Goal: Information Seeking & Learning: Learn about a topic

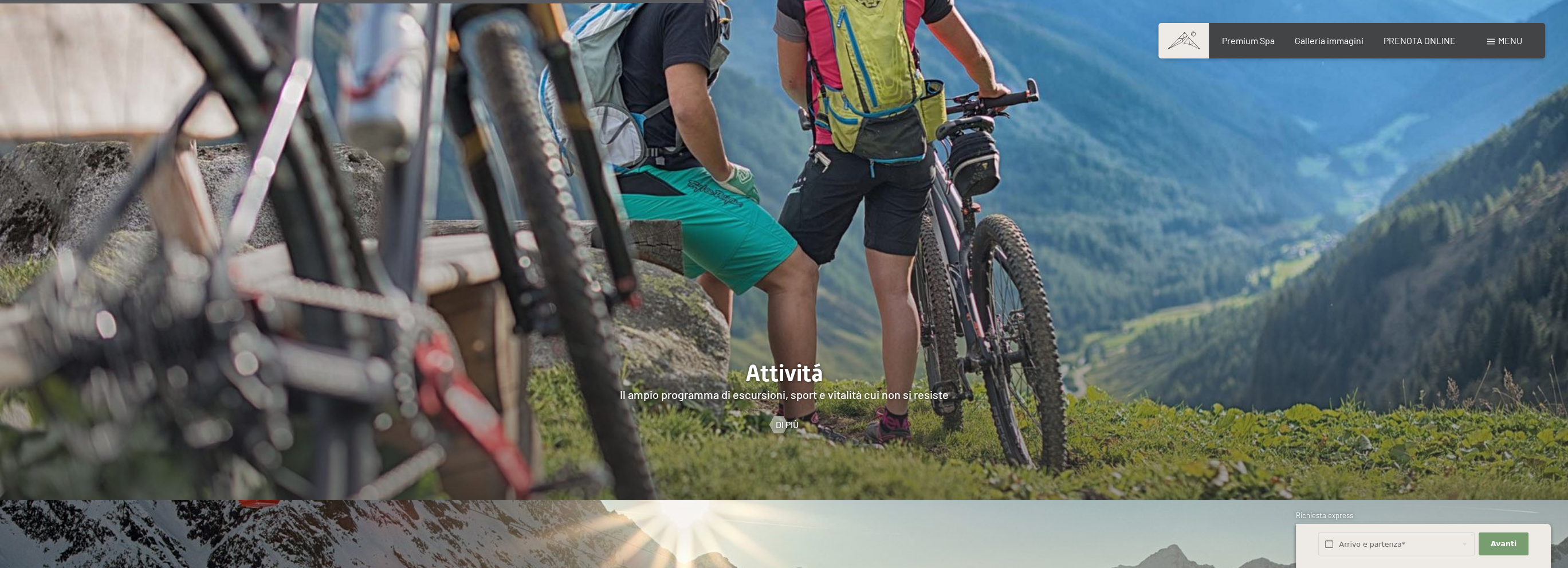
scroll to position [2922, 0]
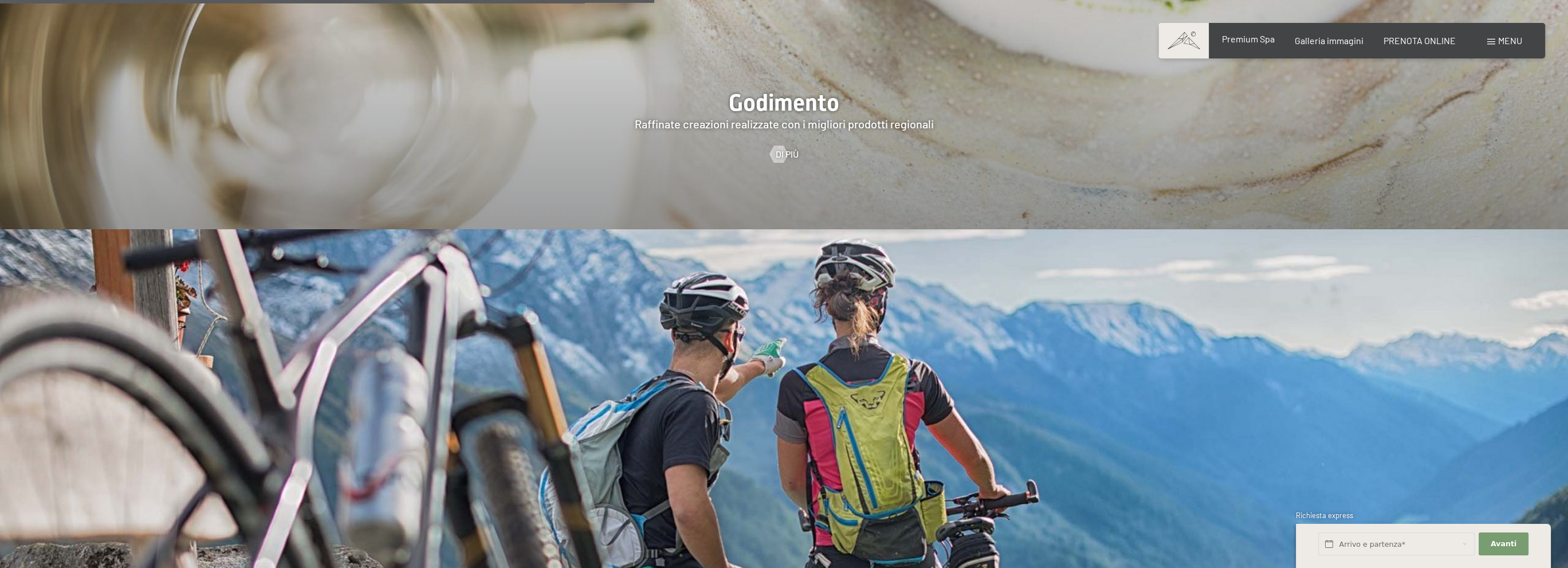
click at [1257, 41] on span "Premium Spa" at bounding box center [1248, 39] width 53 height 11
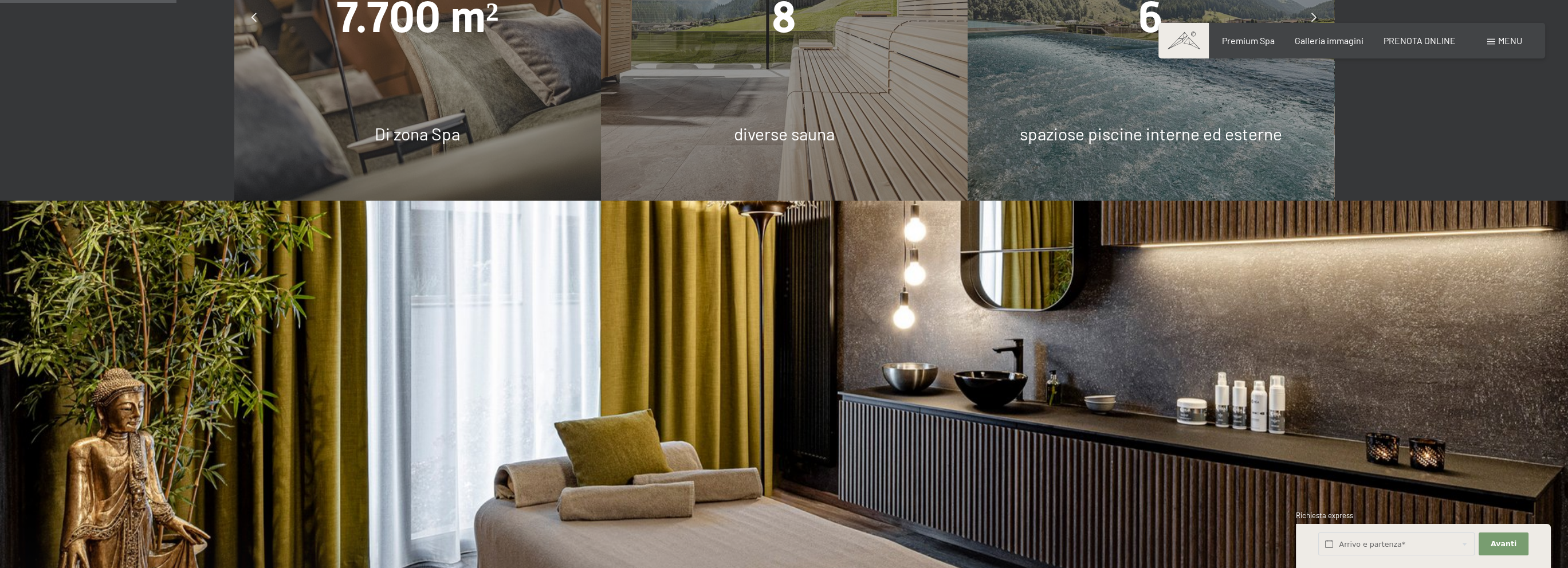
scroll to position [802, 0]
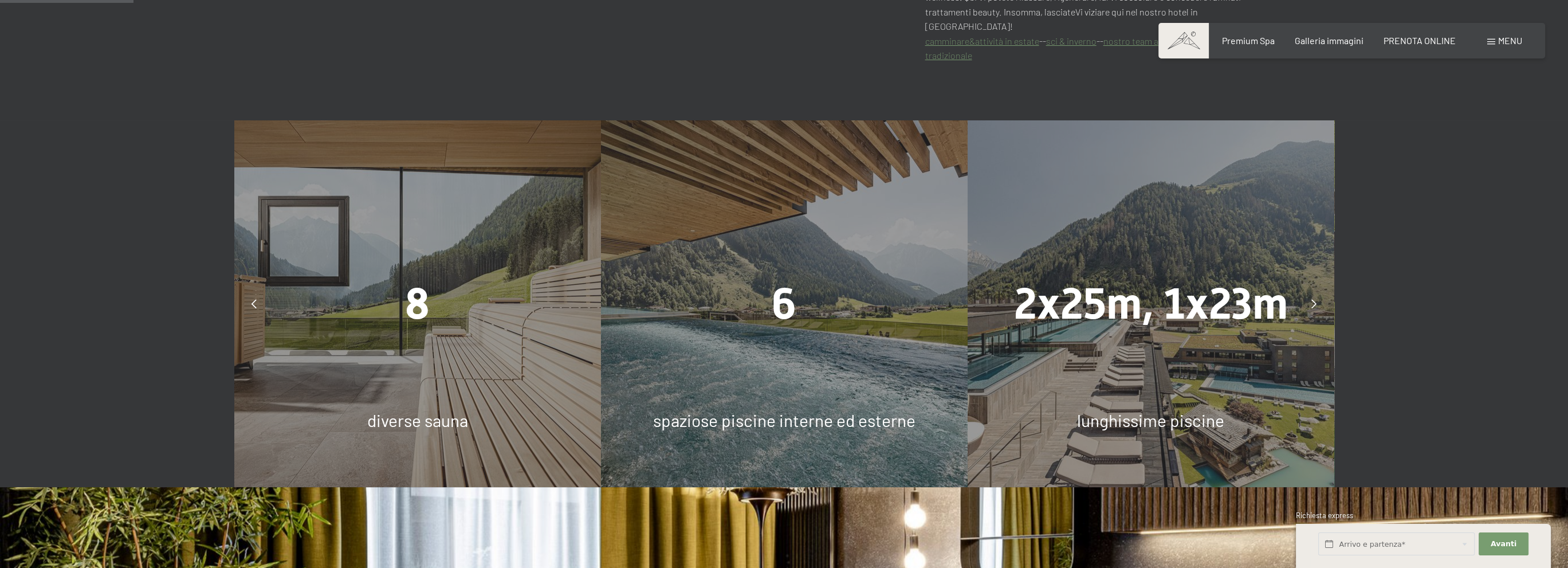
click at [259, 289] on div at bounding box center [254, 303] width 28 height 28
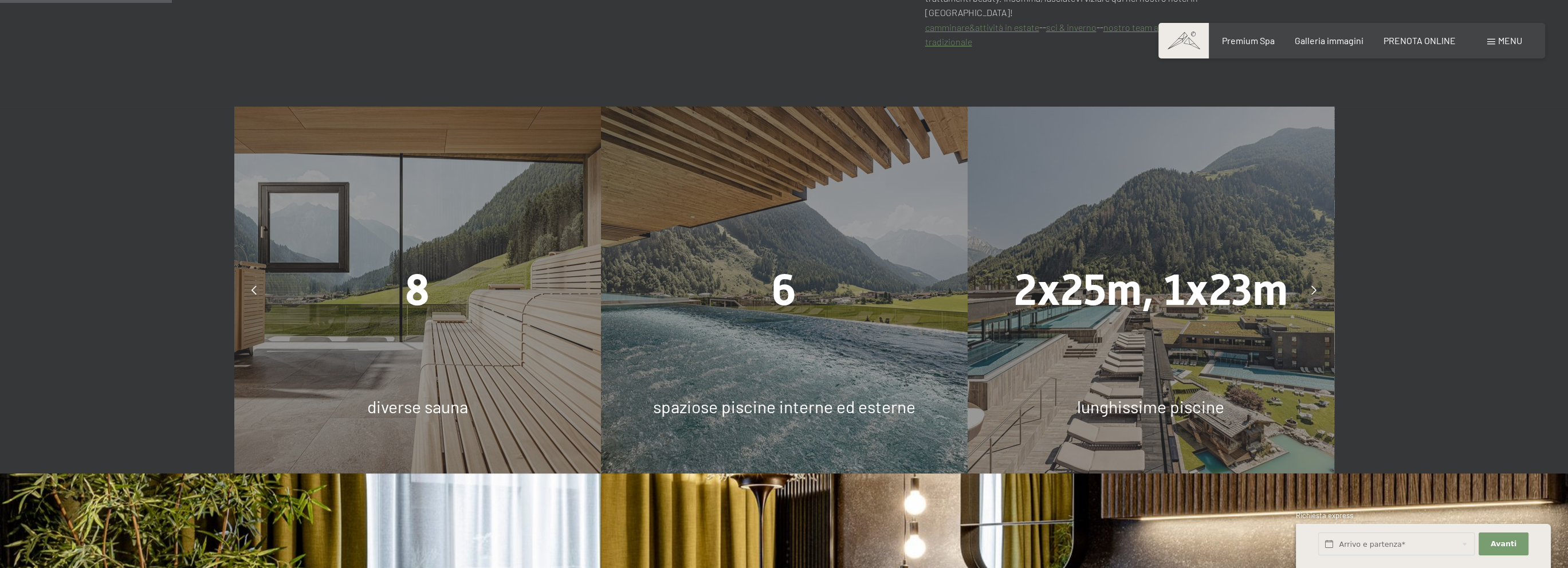
scroll to position [745, 0]
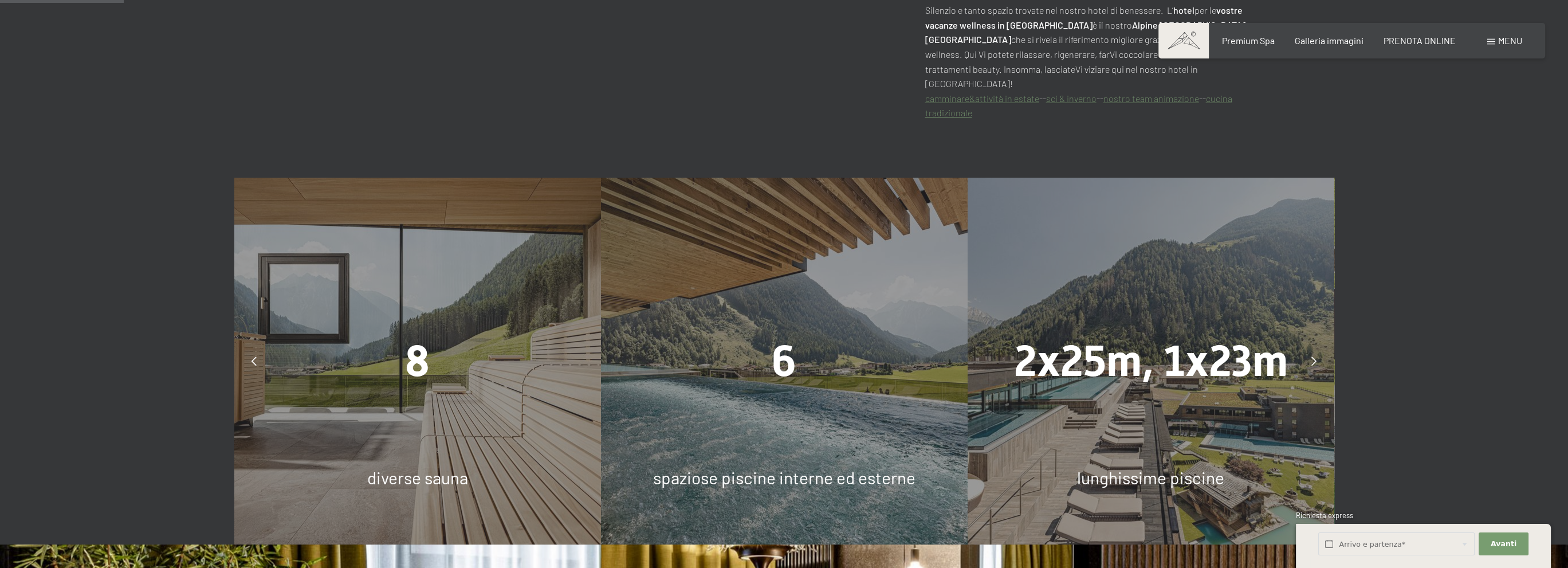
click at [1313, 356] on icon at bounding box center [1313, 361] width 5 height 9
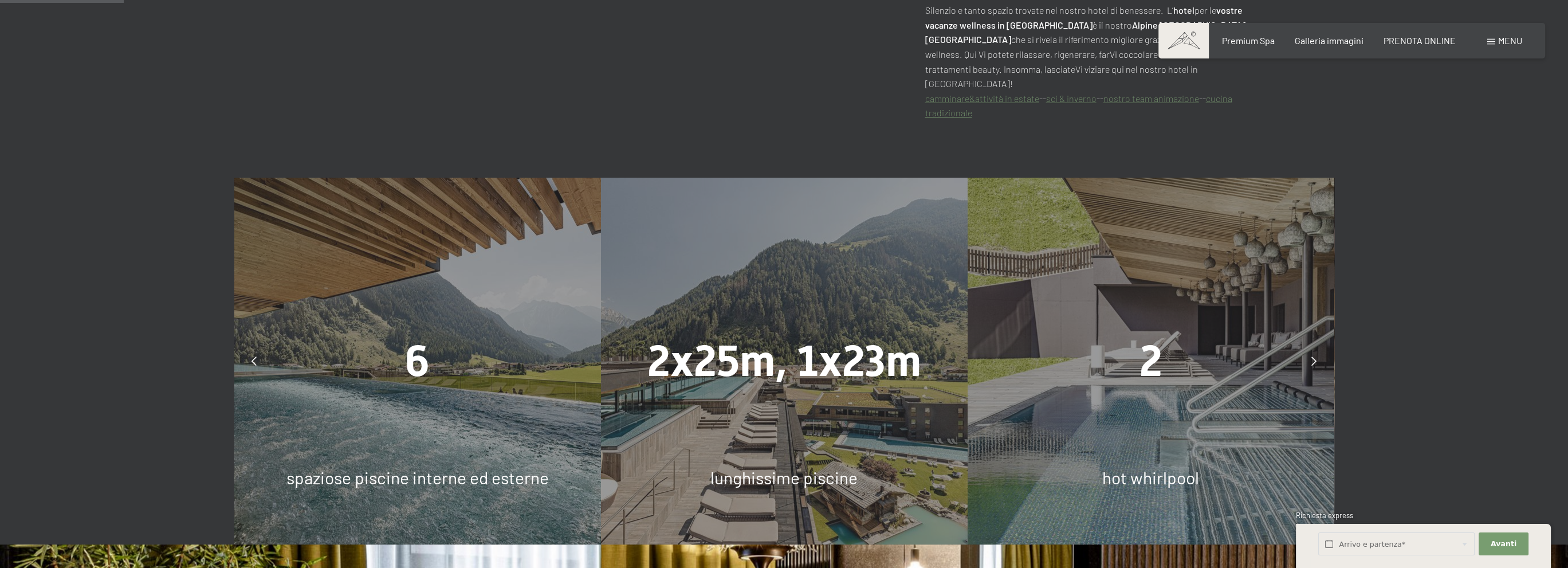
click at [1310, 347] on div at bounding box center [1313, 361] width 28 height 28
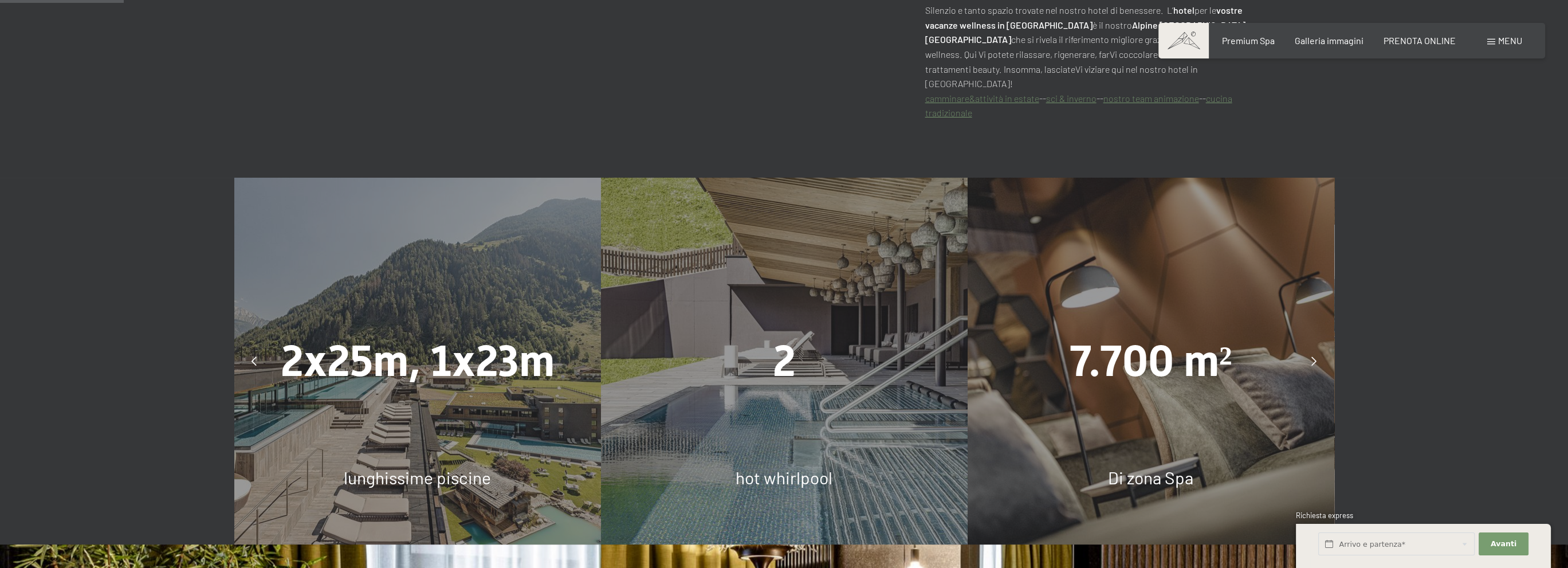
click at [1311, 347] on div at bounding box center [1313, 361] width 28 height 28
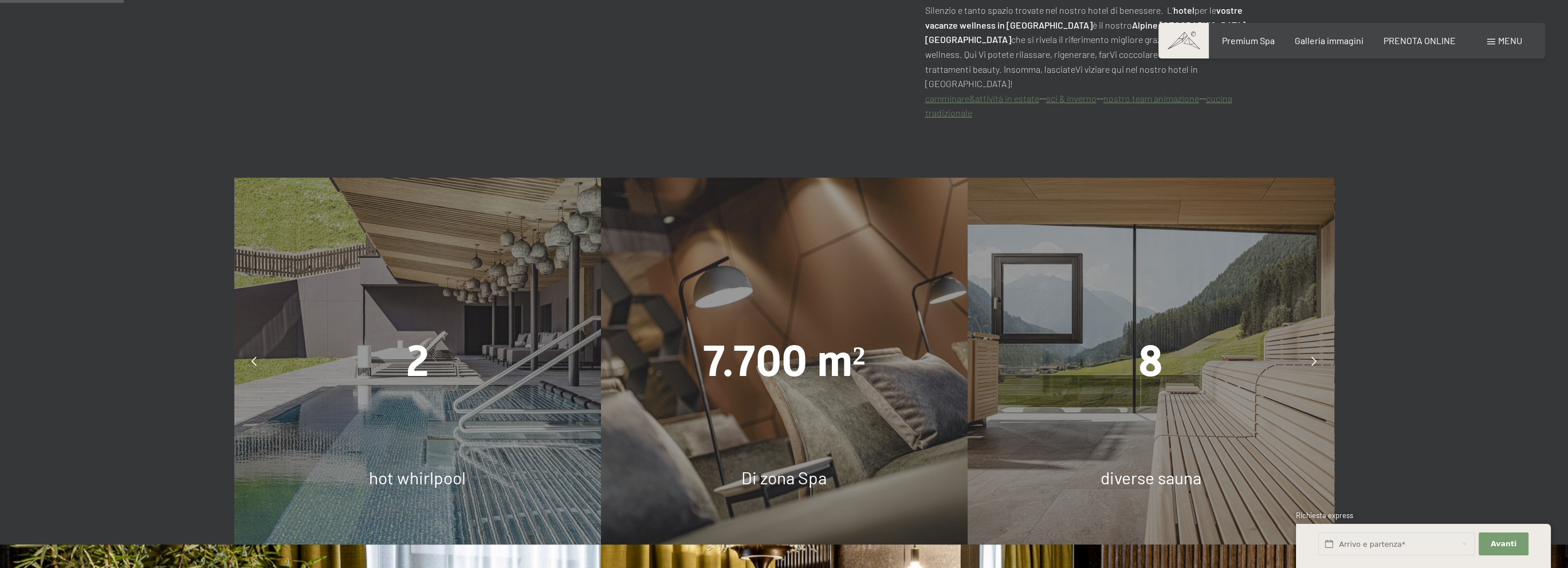
click at [431, 467] on span "hot whirlpool" at bounding box center [417, 477] width 97 height 21
click at [1318, 347] on div at bounding box center [1313, 361] width 28 height 28
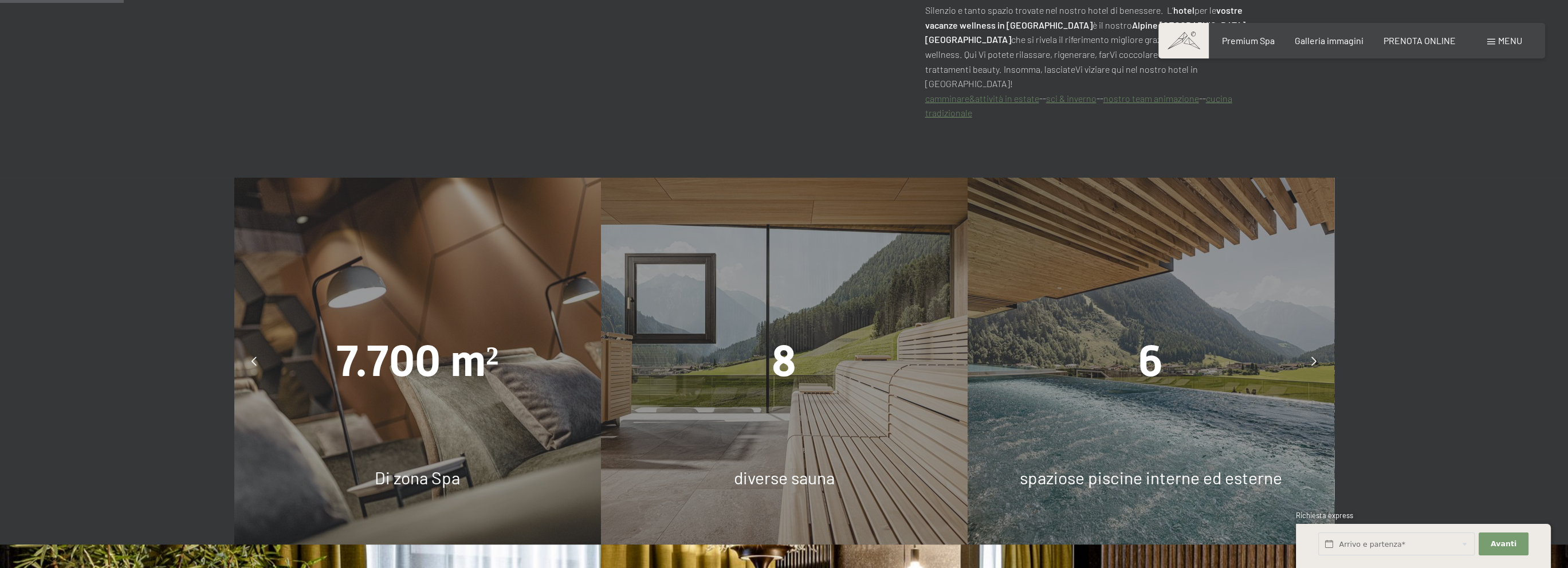
click at [250, 347] on div at bounding box center [254, 361] width 28 height 28
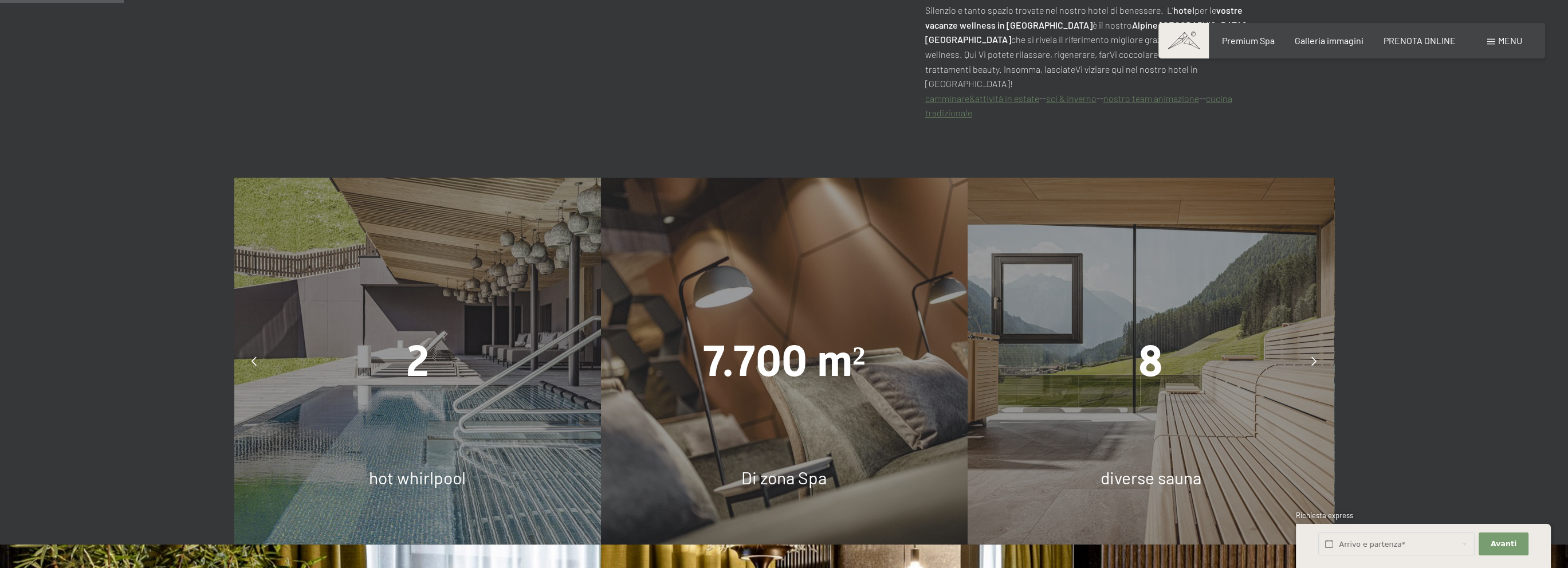
click at [406, 467] on span "hot whirlpool" at bounding box center [417, 477] width 97 height 21
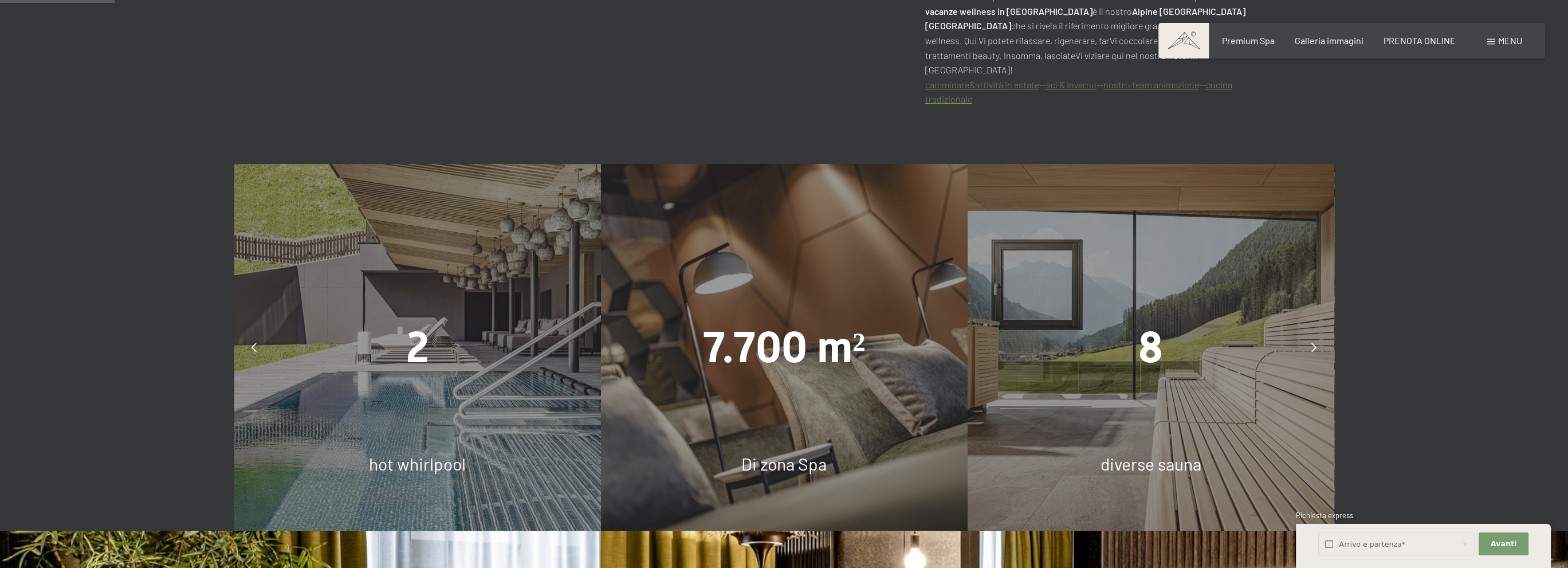
scroll to position [802, 0]
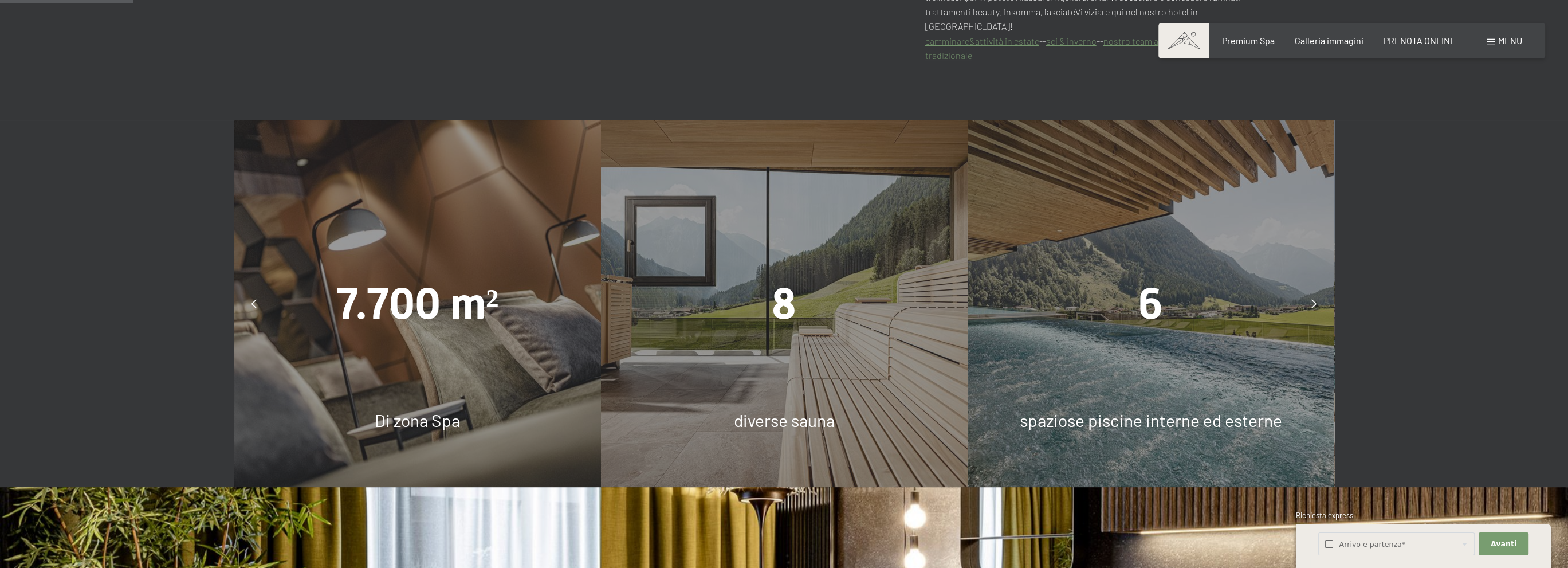
click at [253, 299] on icon at bounding box center [254, 303] width 5 height 9
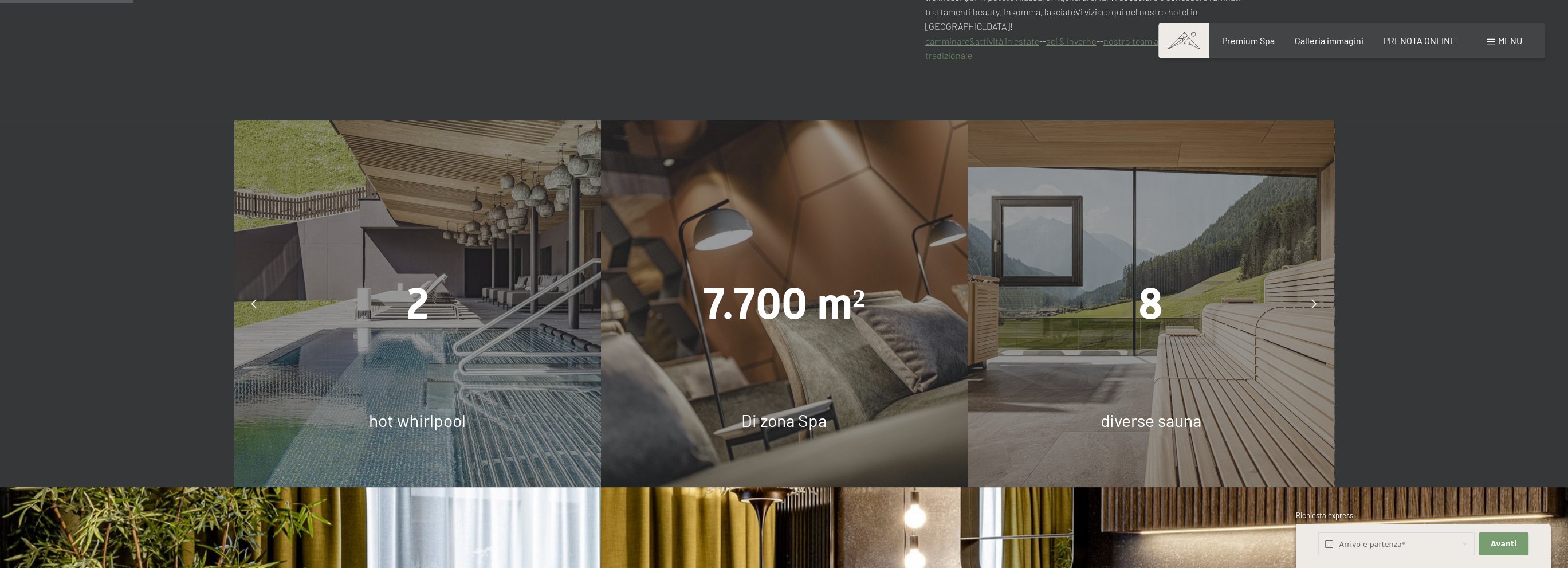
click at [1309, 289] on div at bounding box center [1313, 303] width 28 height 28
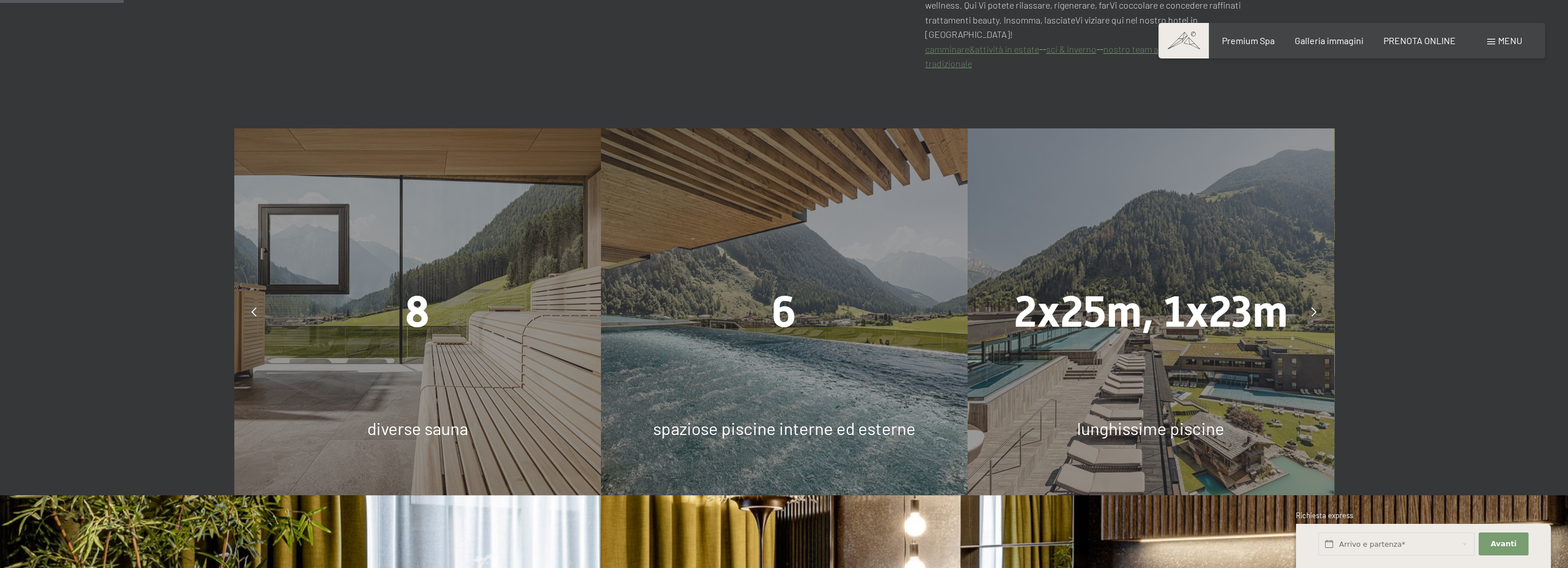
scroll to position [745, 0]
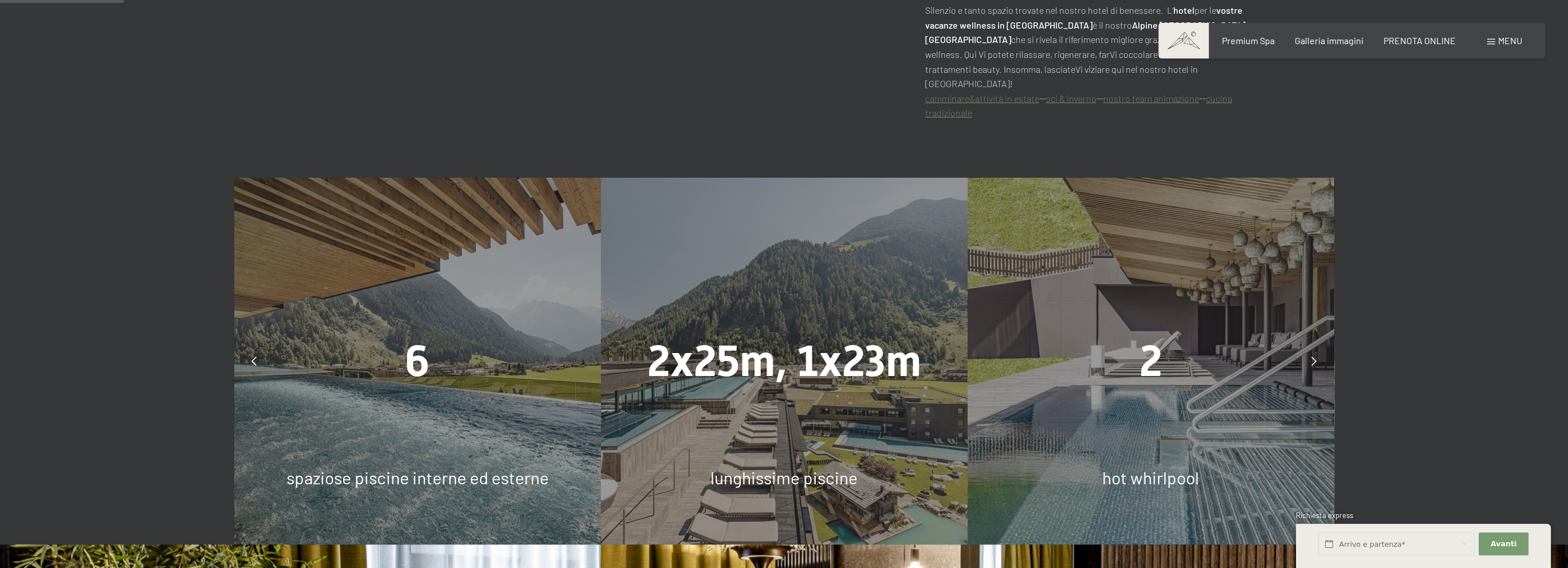
click at [1311, 347] on div at bounding box center [1313, 361] width 28 height 28
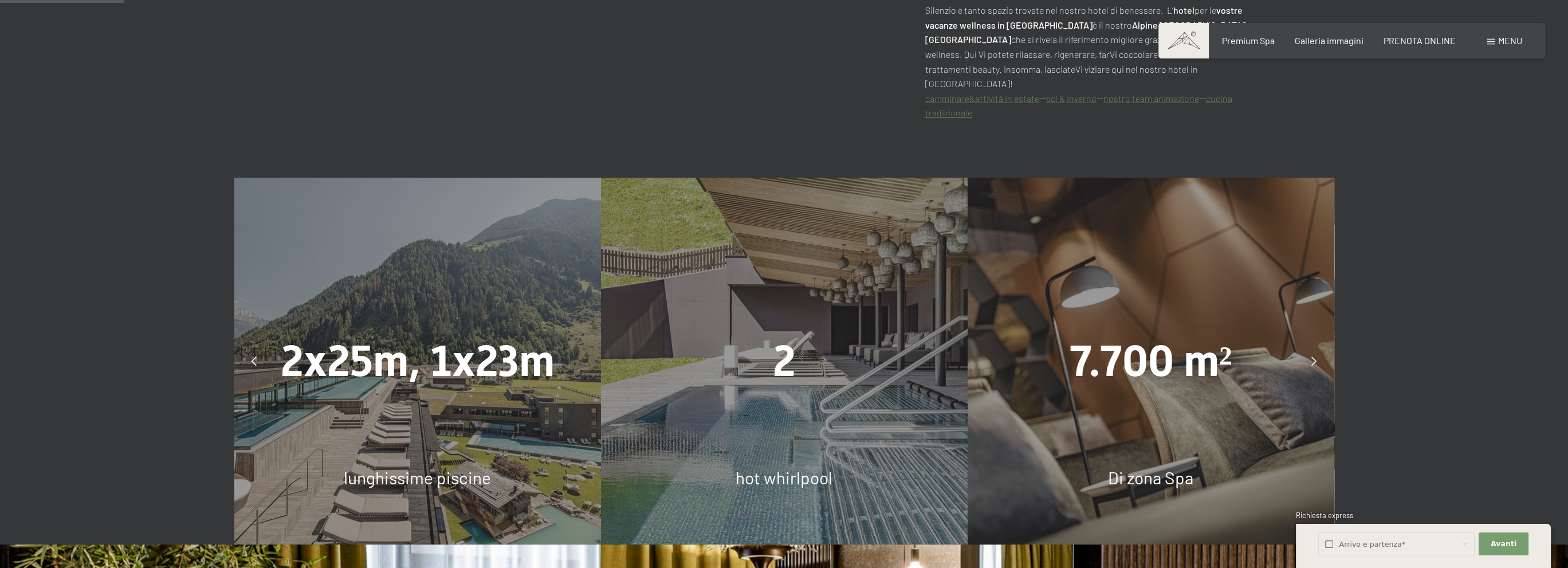
click at [1311, 347] on div at bounding box center [1313, 361] width 28 height 28
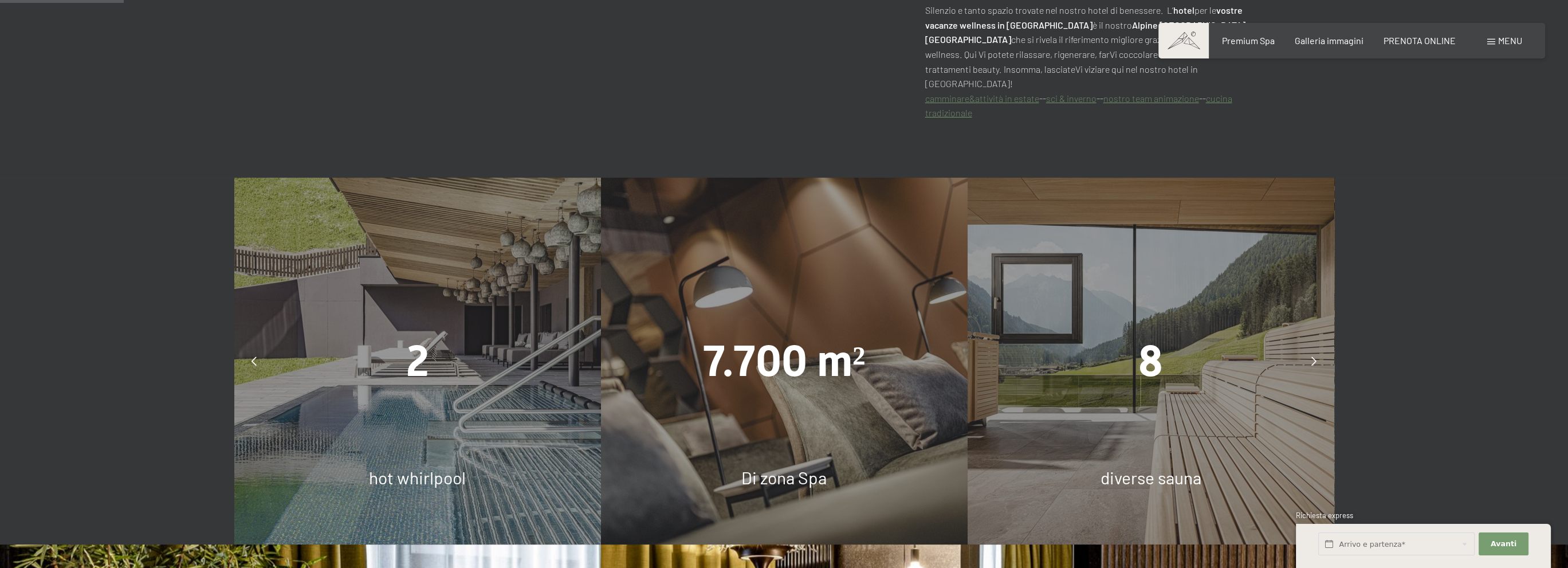
click at [1311, 347] on div at bounding box center [1313, 361] width 28 height 28
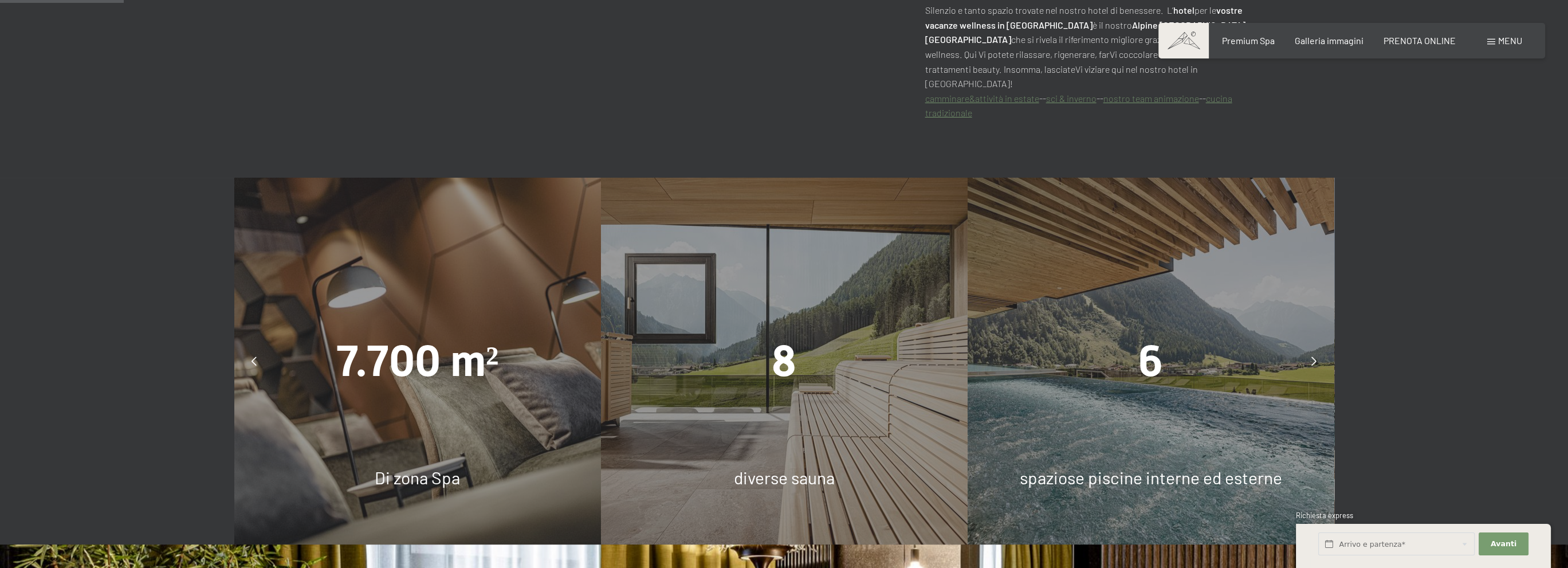
click at [442, 354] on span "7.700 m²" at bounding box center [417, 361] width 163 height 51
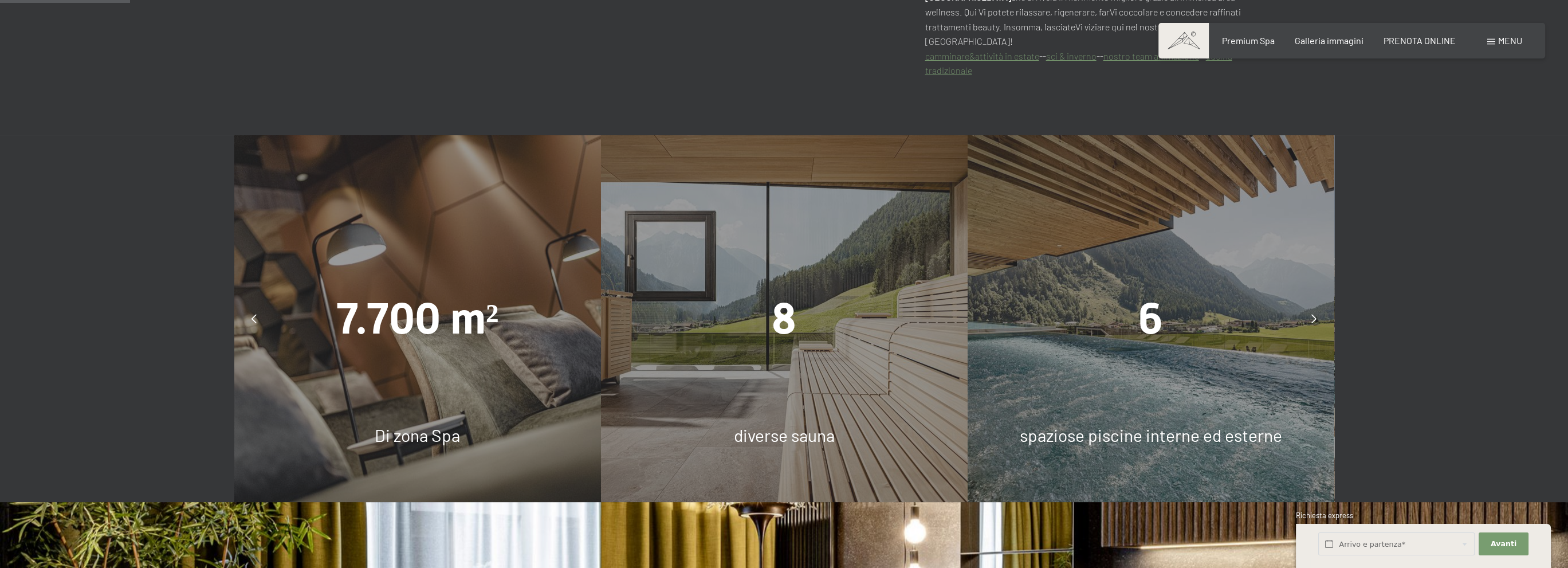
scroll to position [805, 0]
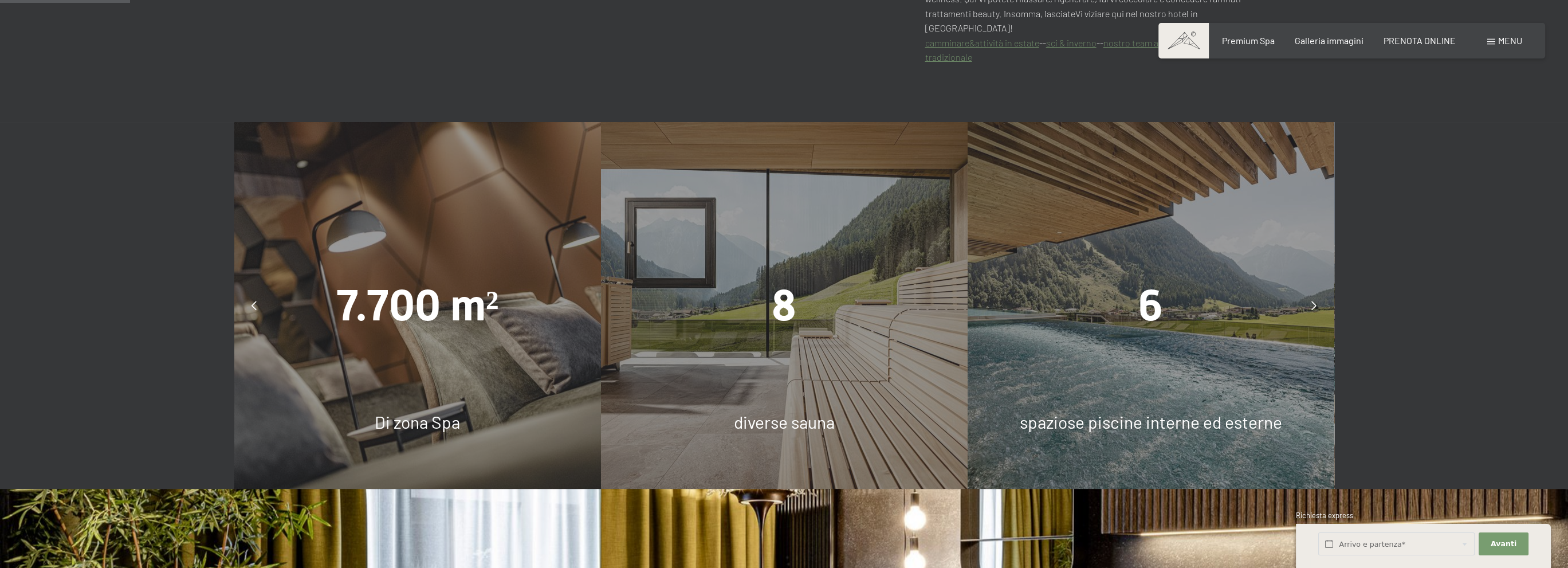
drag, startPoint x: 463, startPoint y: 402, endPoint x: 454, endPoint y: 430, distance: 29.4
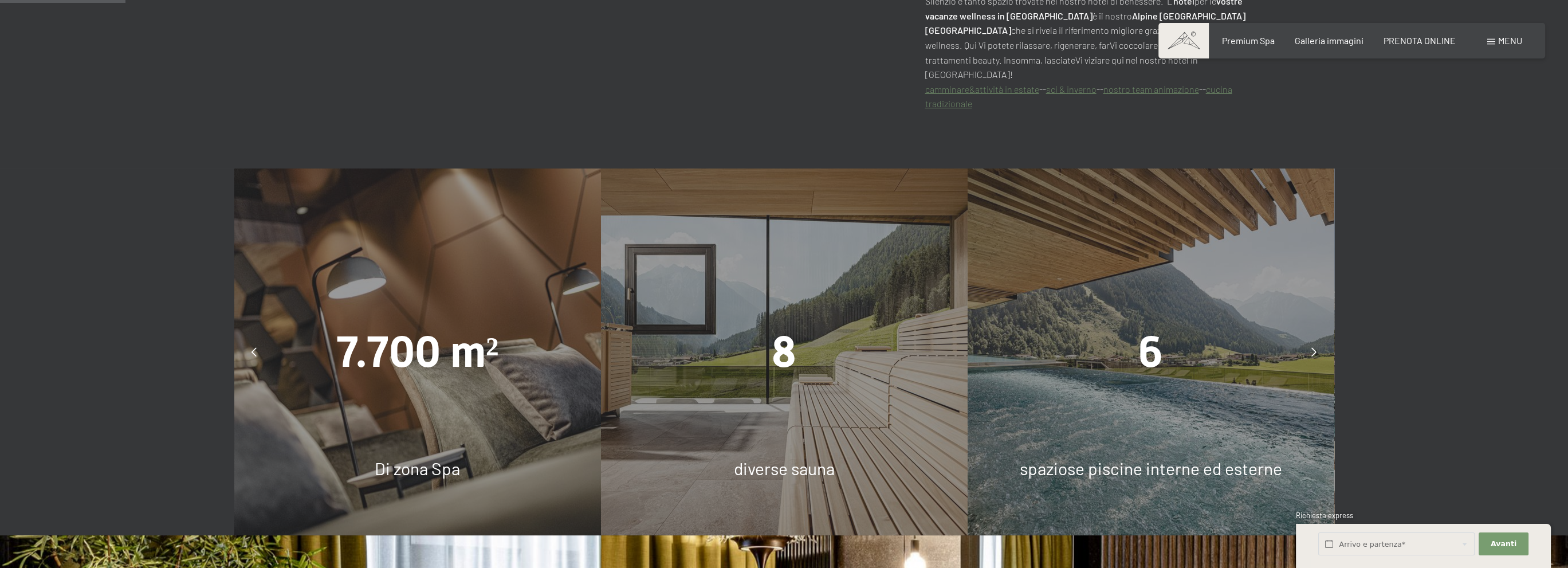
drag, startPoint x: 201, startPoint y: 361, endPoint x: 203, endPoint y: 347, distance: 14.1
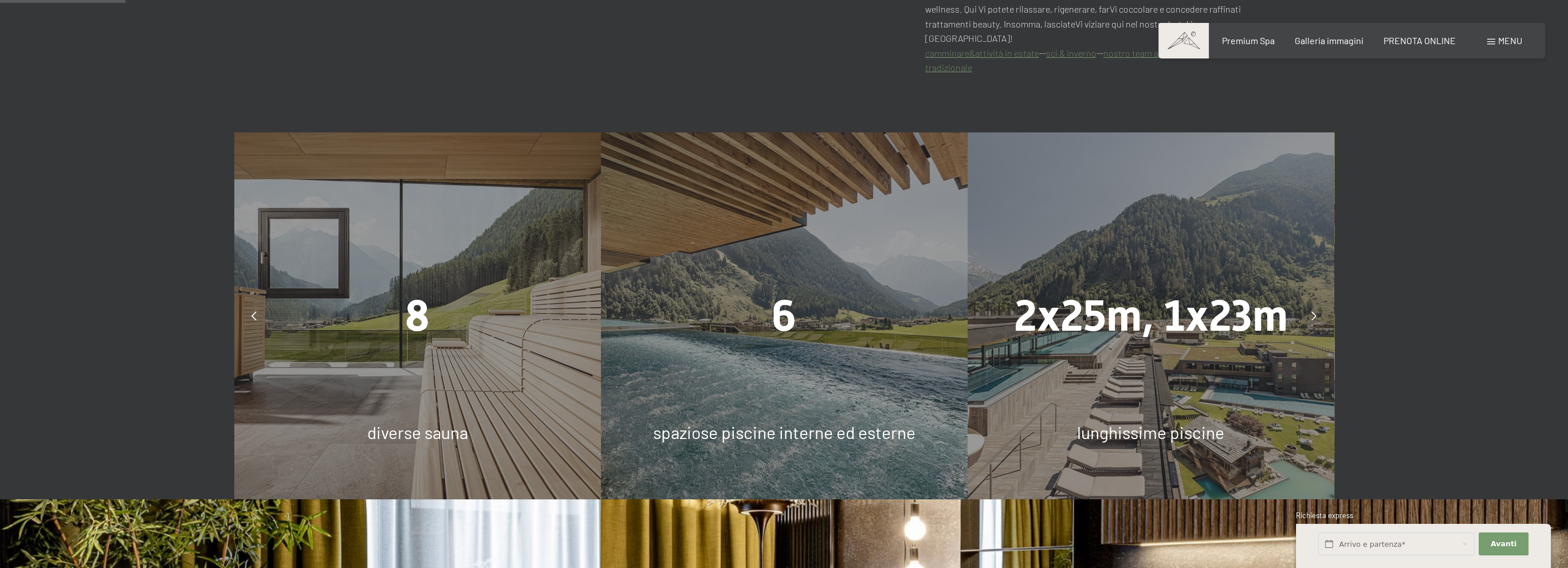
scroll to position [809, 0]
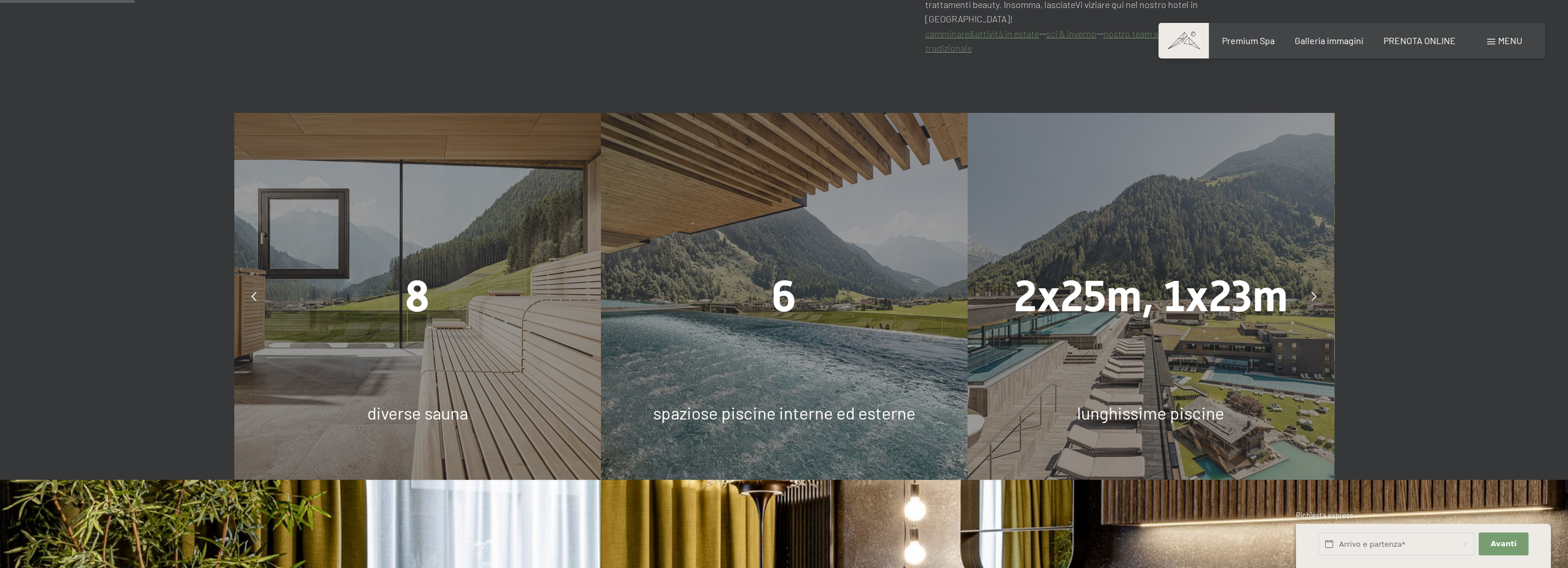
click at [1316, 291] on icon at bounding box center [1313, 295] width 5 height 9
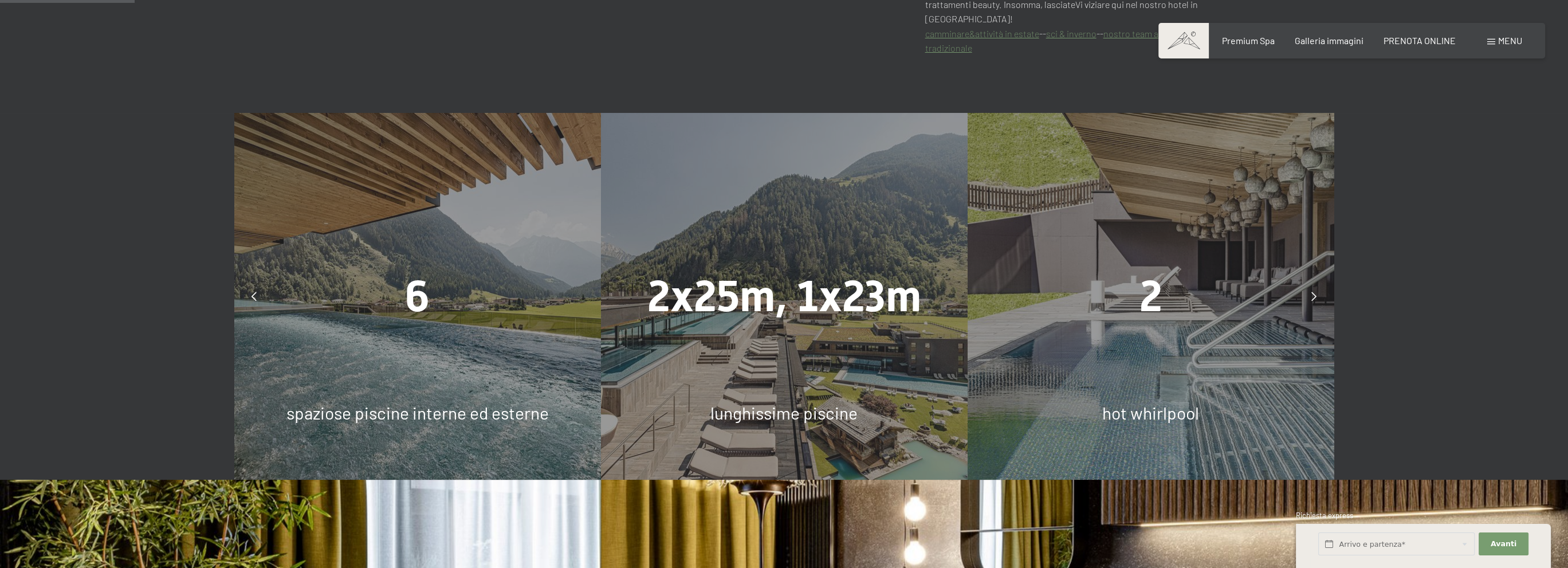
click at [1316, 291] on icon at bounding box center [1313, 295] width 5 height 9
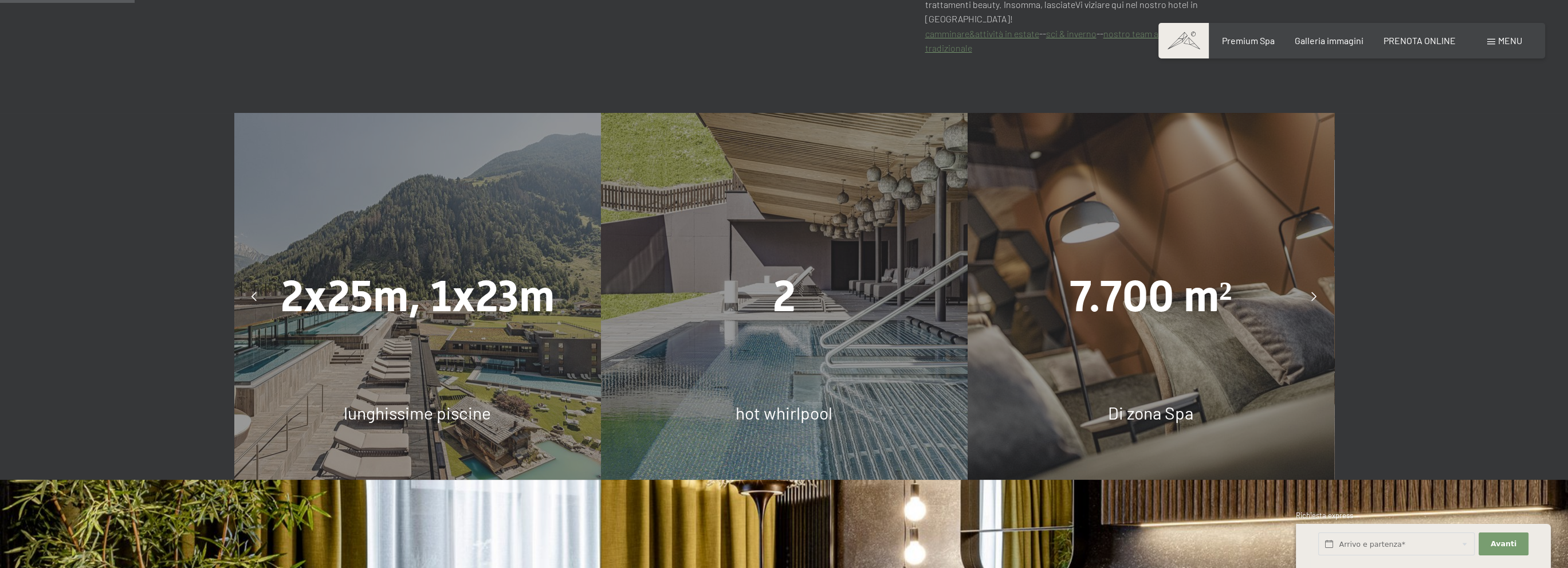
click at [1316, 291] on icon at bounding box center [1313, 295] width 5 height 9
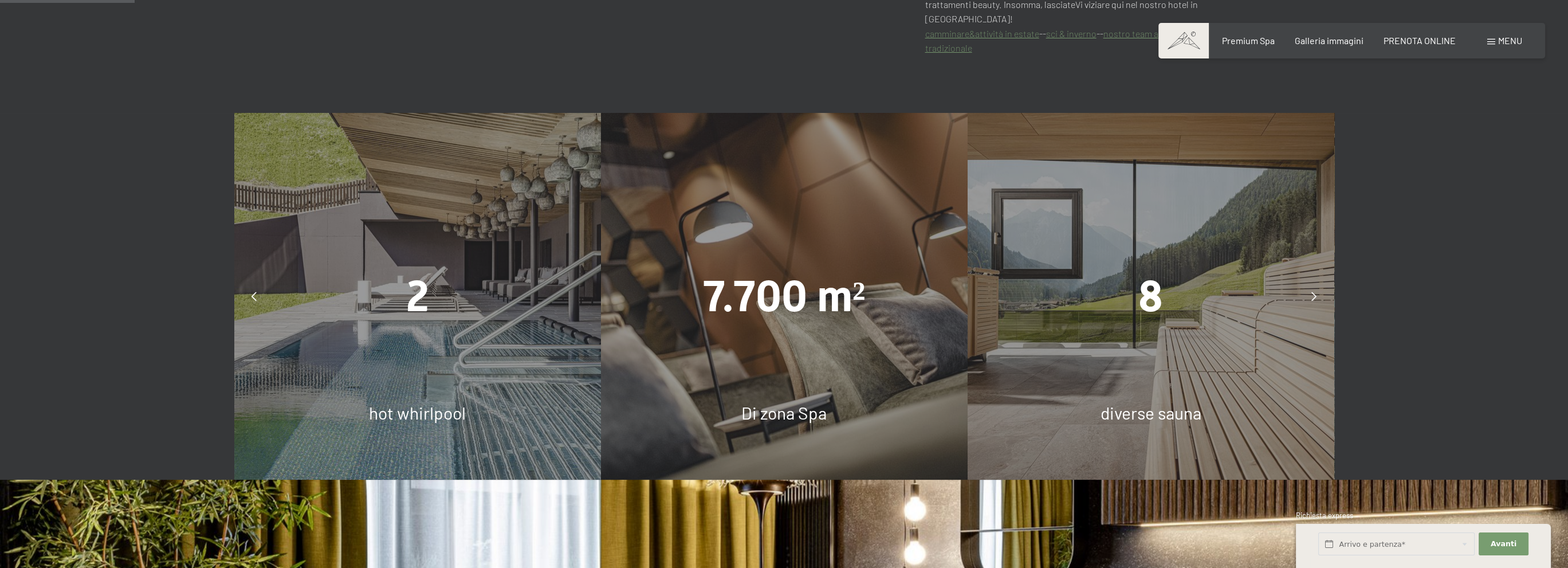
click at [1316, 291] on icon at bounding box center [1313, 295] width 5 height 9
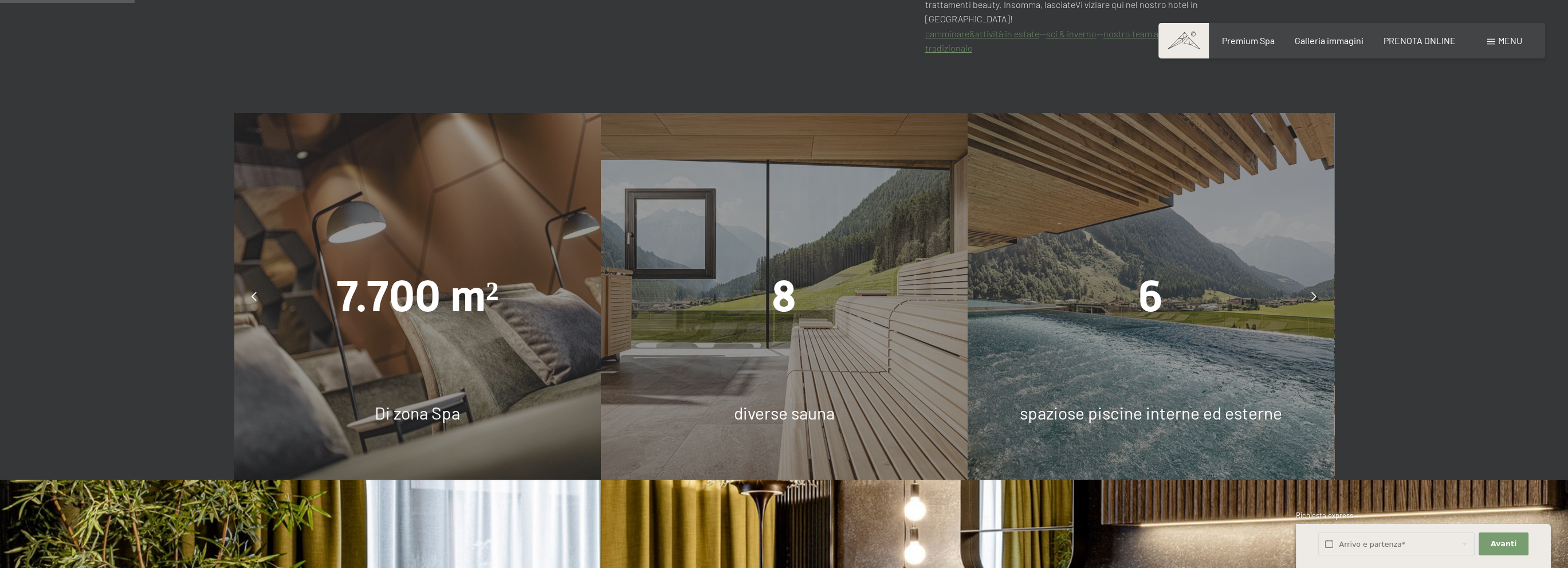
click at [1316, 291] on icon at bounding box center [1313, 295] width 5 height 9
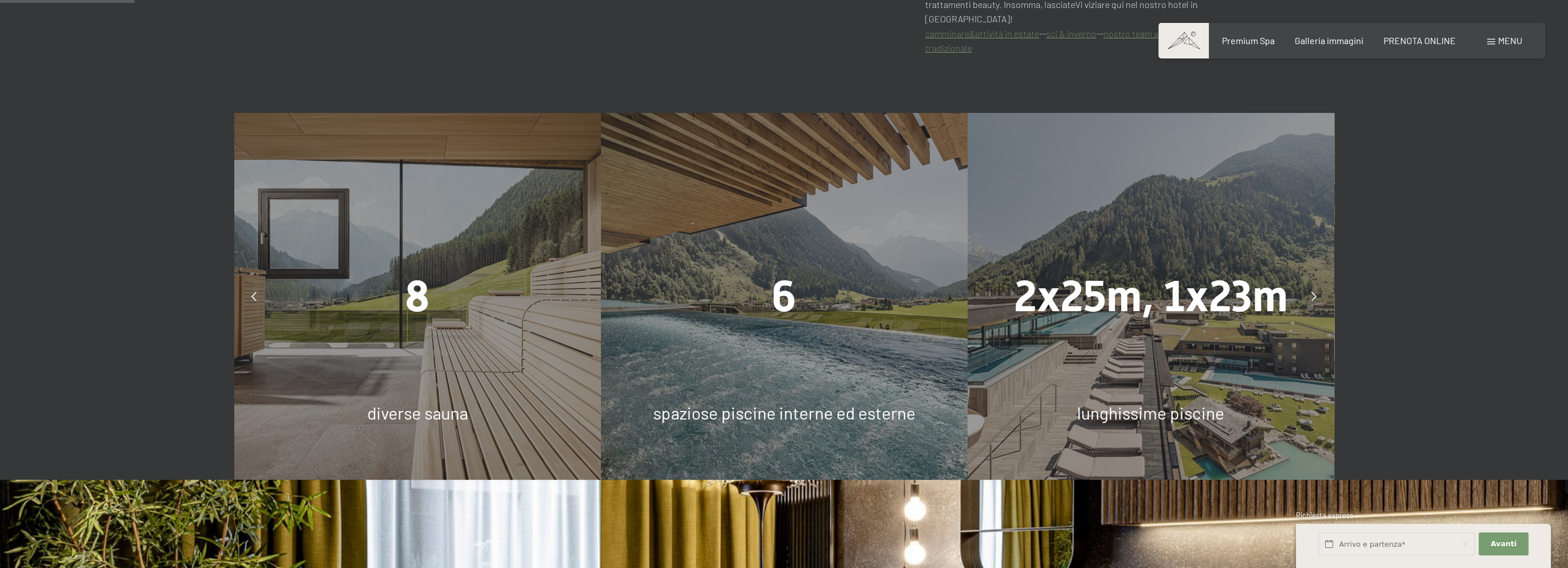
click at [1316, 291] on icon at bounding box center [1313, 295] width 5 height 9
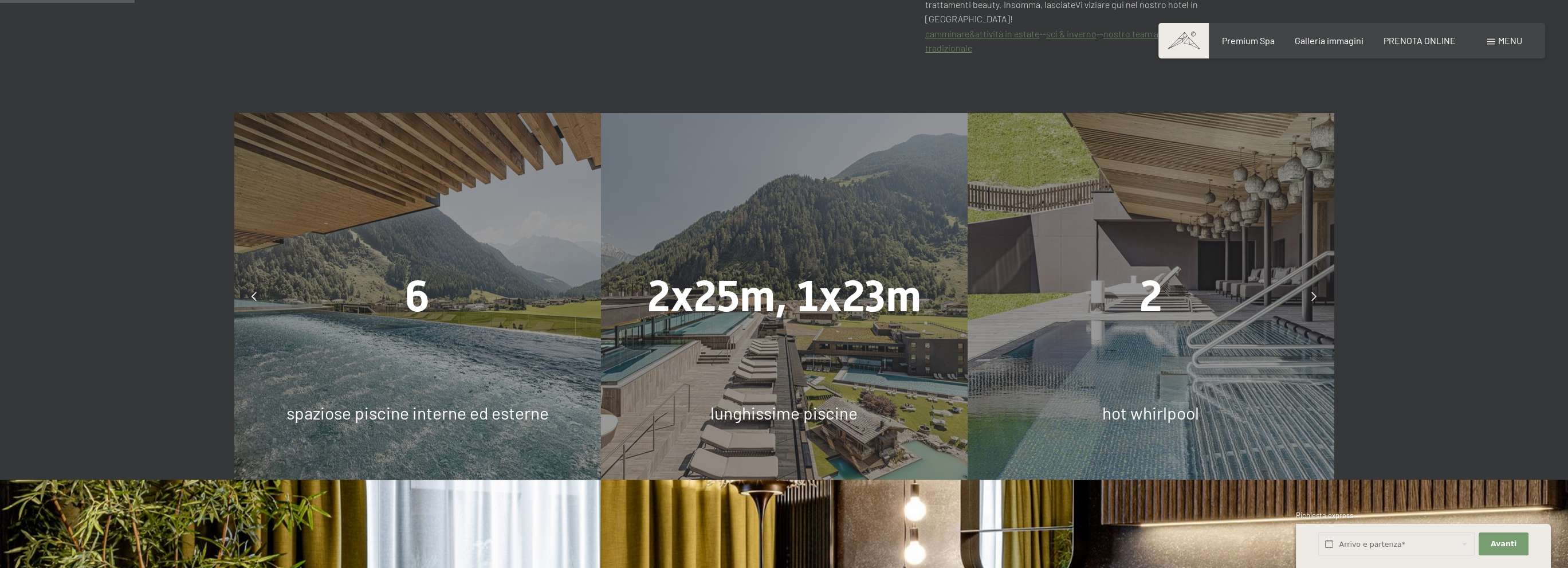
click at [1316, 291] on icon at bounding box center [1313, 295] width 5 height 9
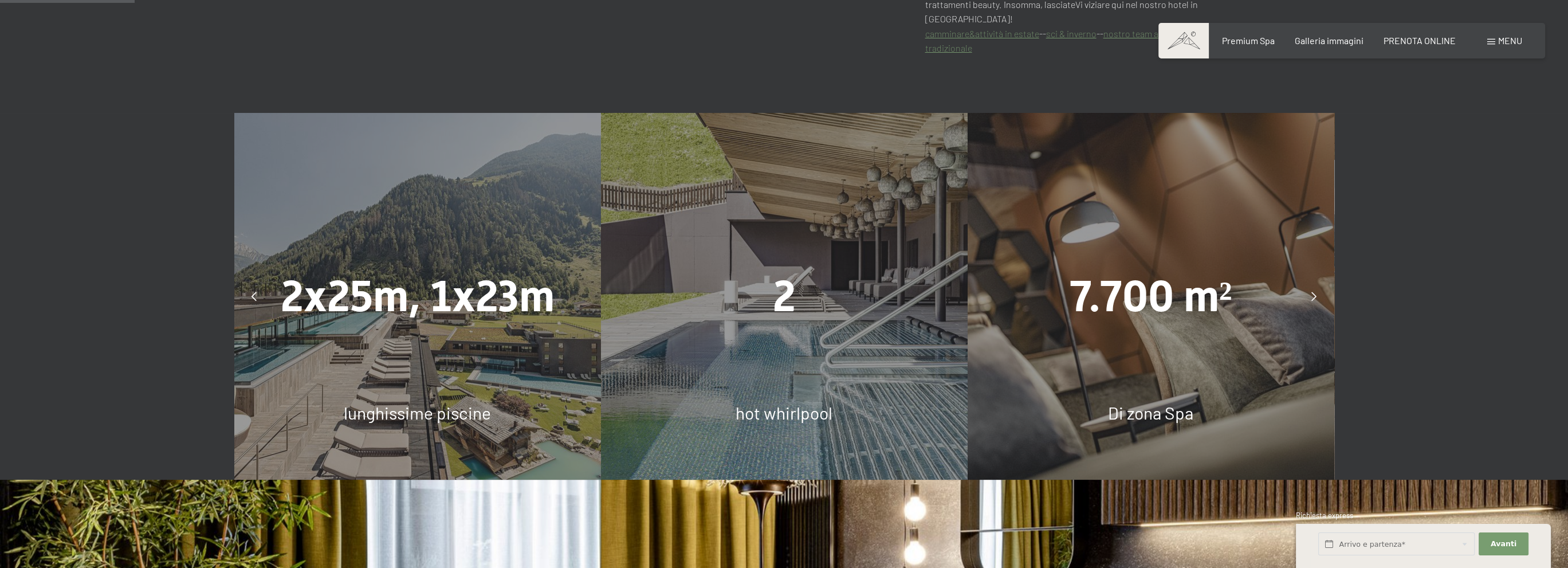
click at [1316, 291] on icon at bounding box center [1313, 295] width 5 height 9
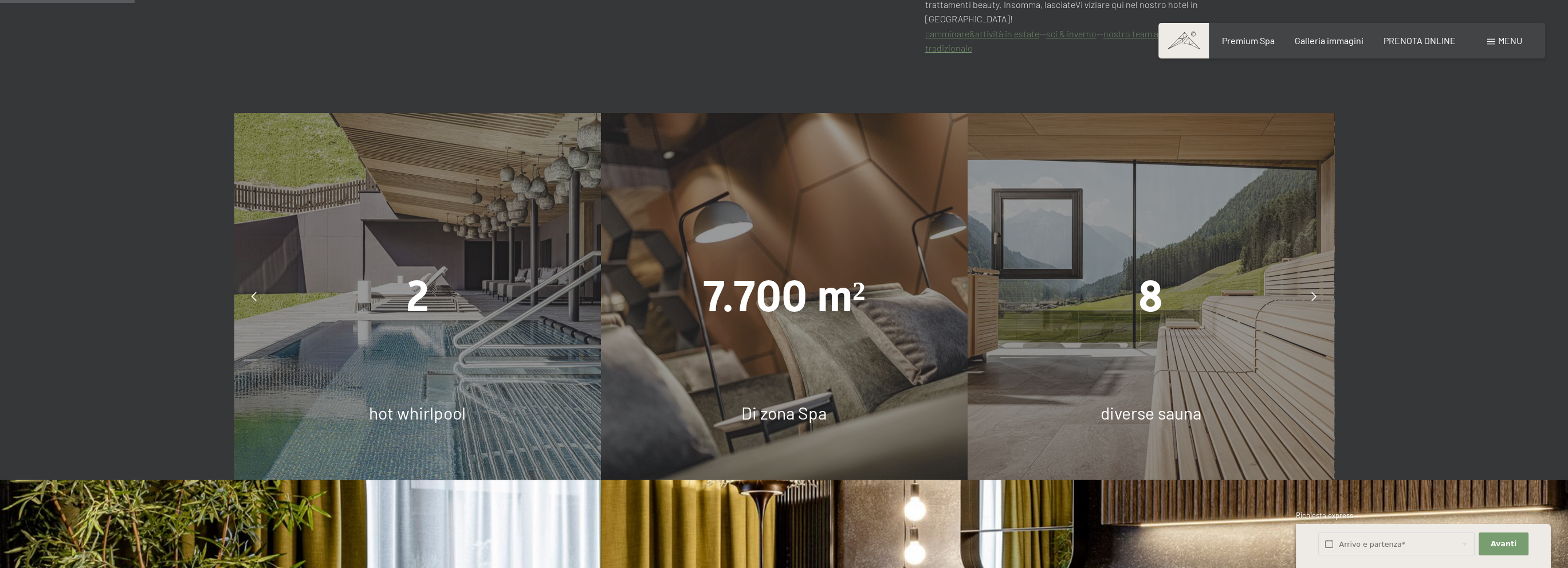
click at [1316, 291] on icon at bounding box center [1313, 295] width 5 height 9
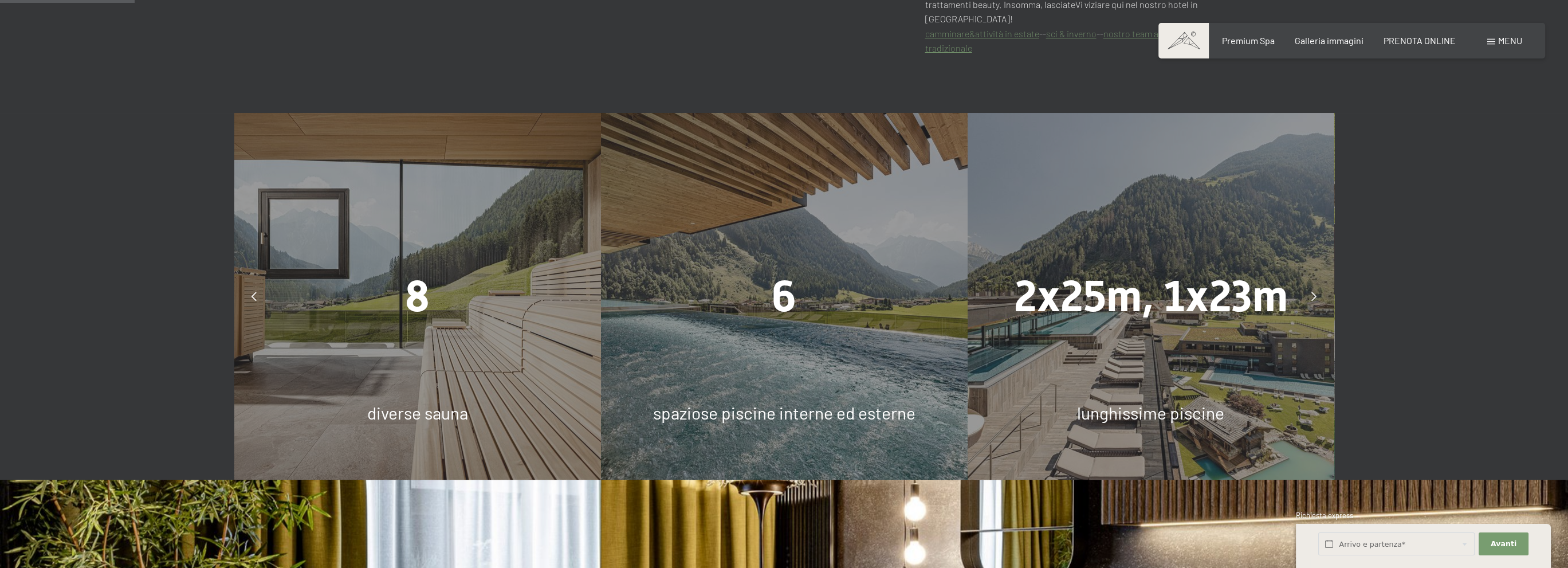
click at [1318, 282] on div at bounding box center [1313, 295] width 28 height 28
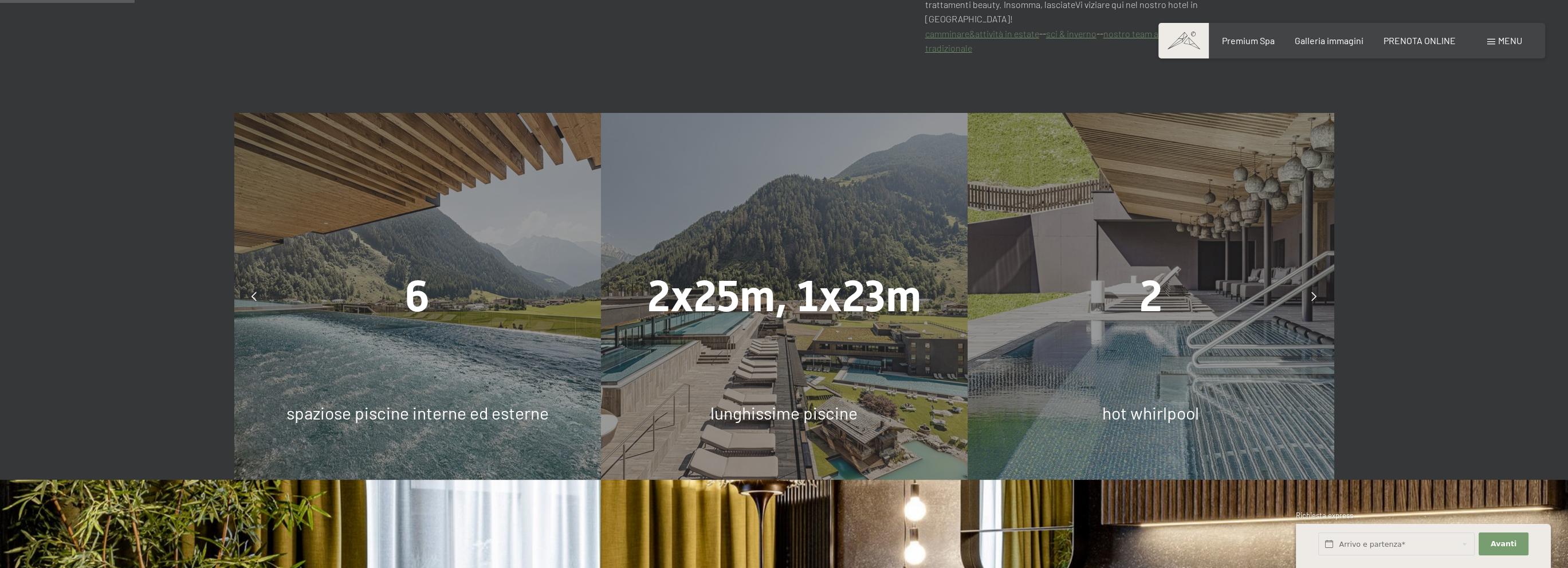
click at [1318, 282] on div at bounding box center [1313, 295] width 28 height 28
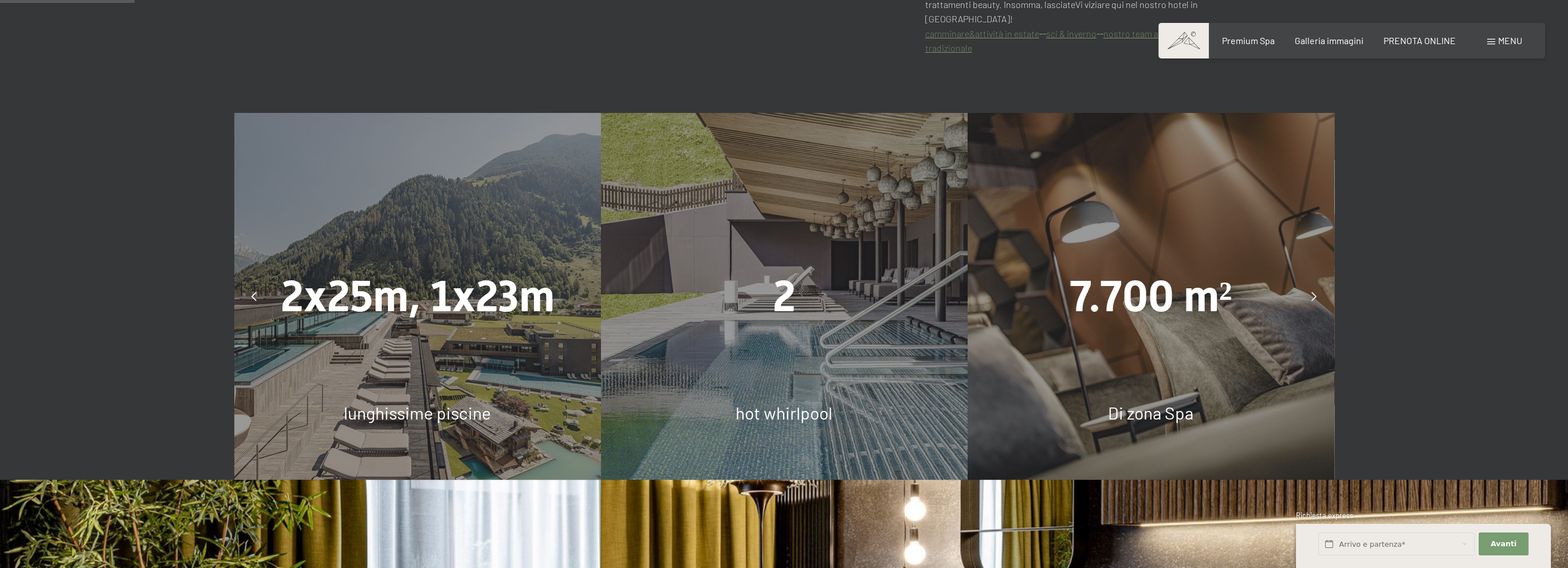
click at [1311, 291] on icon at bounding box center [1313, 295] width 5 height 9
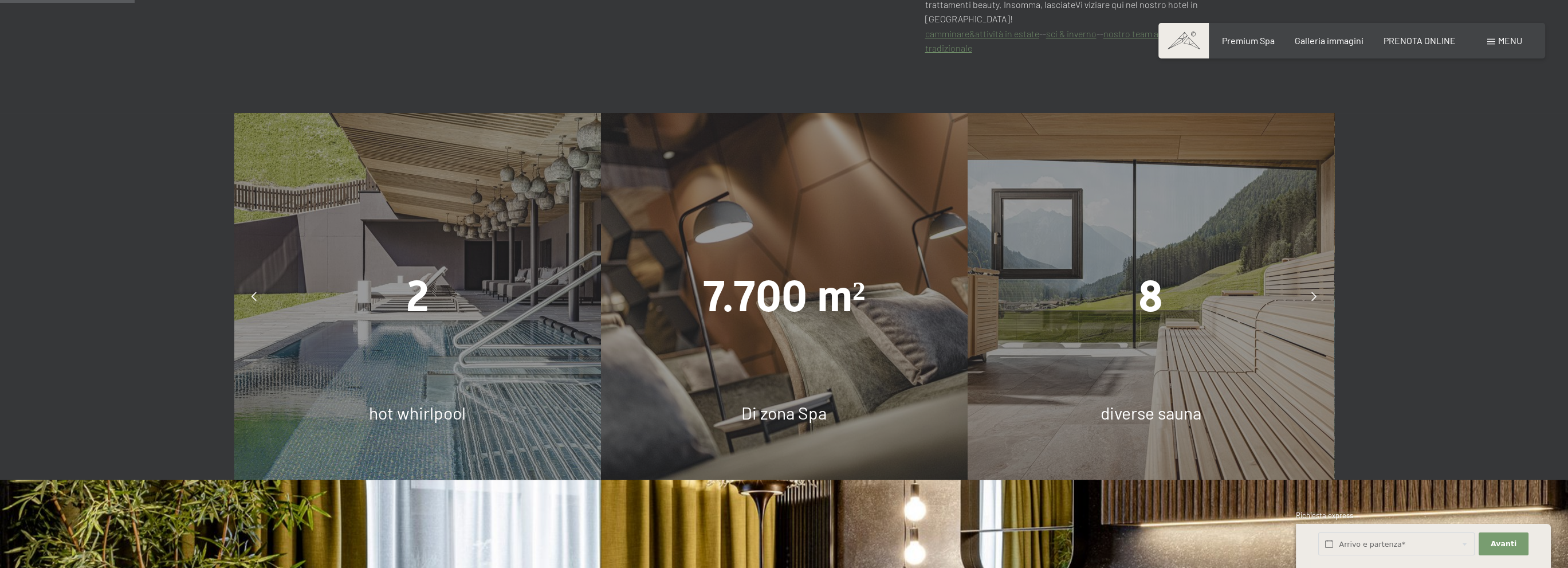
click at [1311, 291] on icon at bounding box center [1313, 295] width 5 height 9
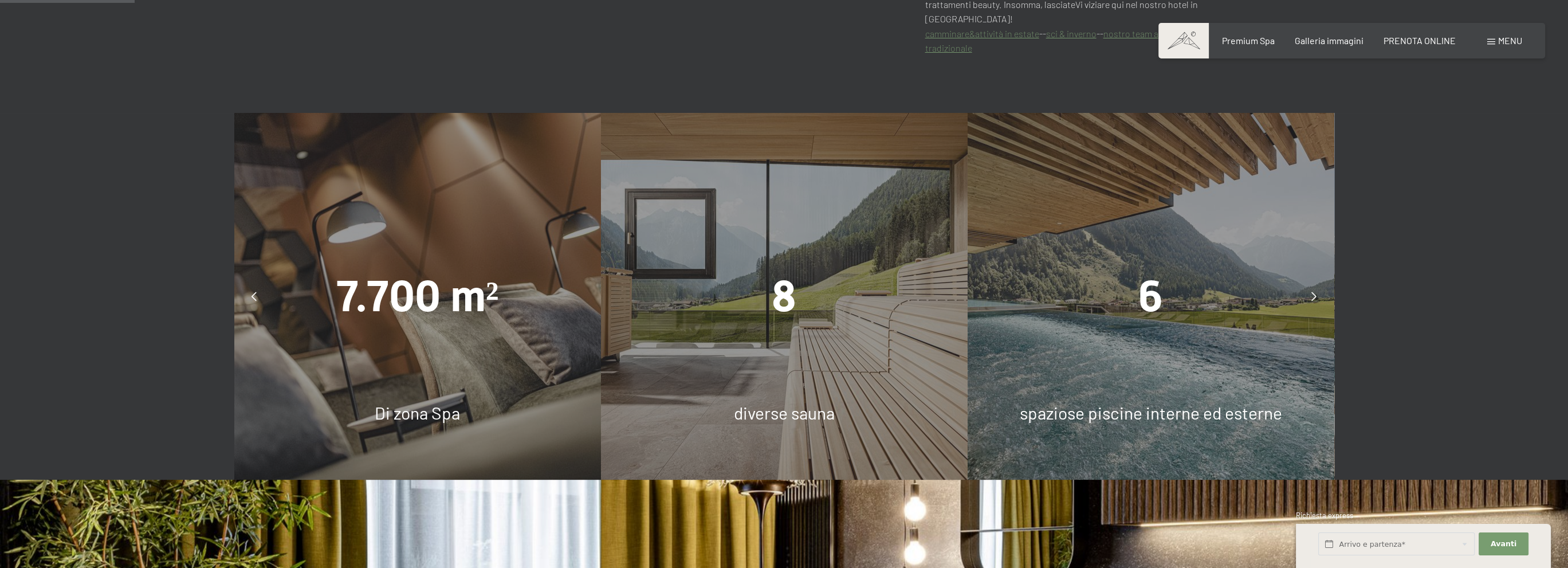
click at [1311, 291] on icon at bounding box center [1313, 295] width 5 height 9
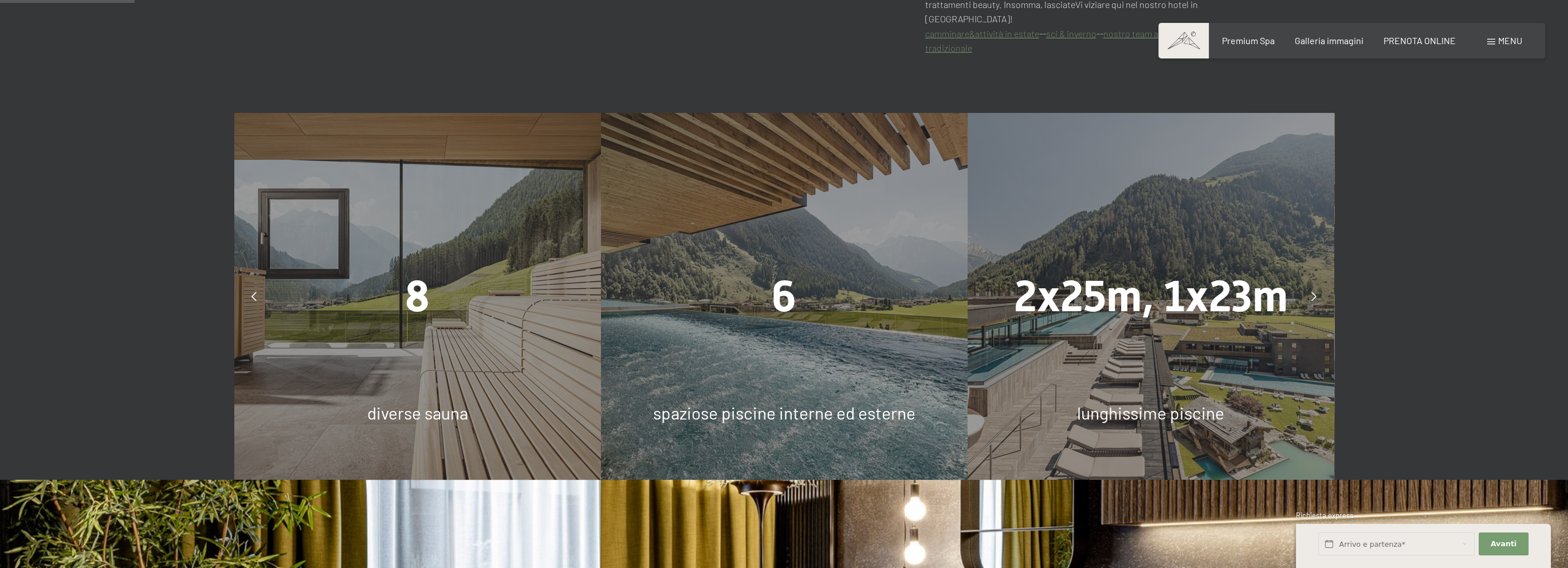
click at [1311, 291] on icon at bounding box center [1313, 295] width 5 height 9
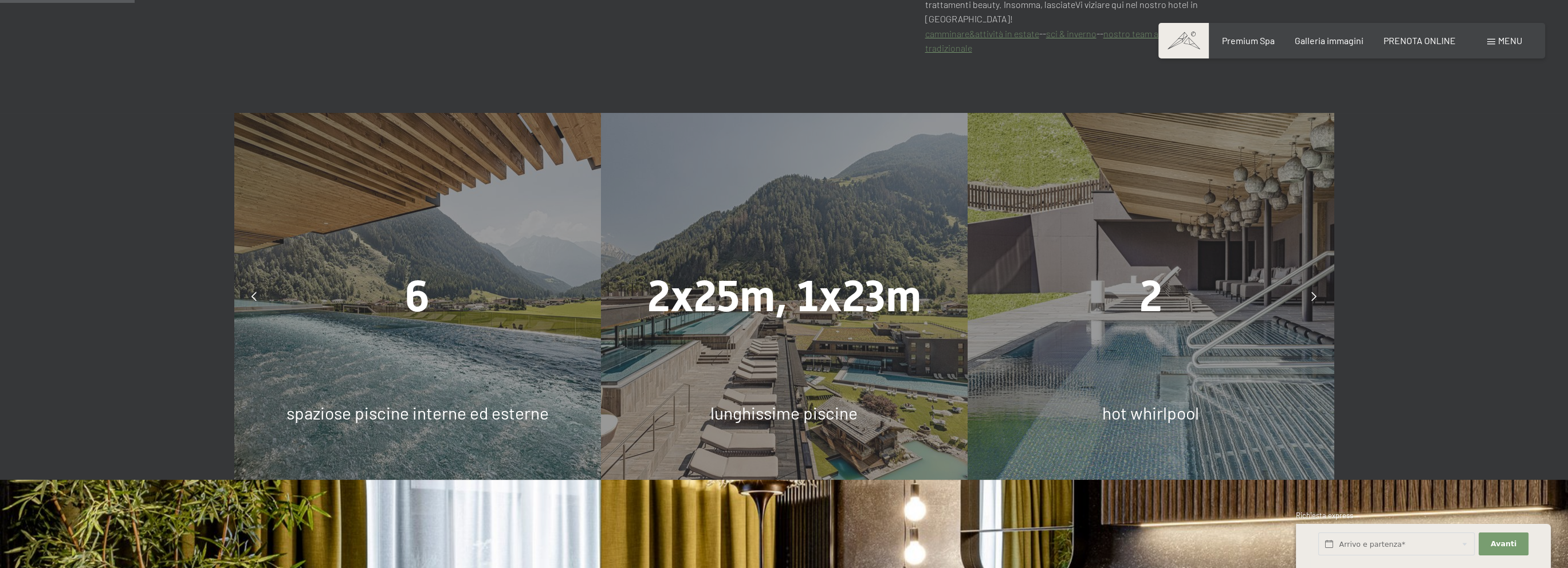
click at [1311, 291] on icon at bounding box center [1313, 295] width 5 height 9
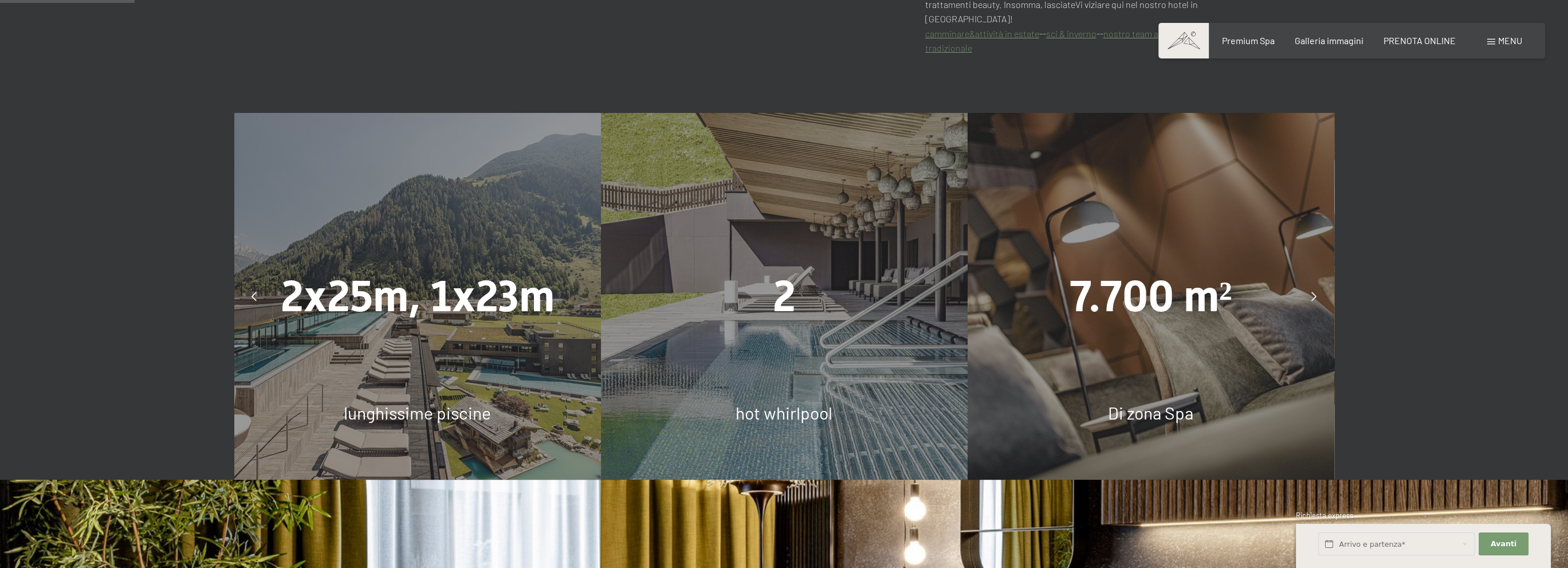
click at [1311, 291] on icon at bounding box center [1313, 295] width 5 height 9
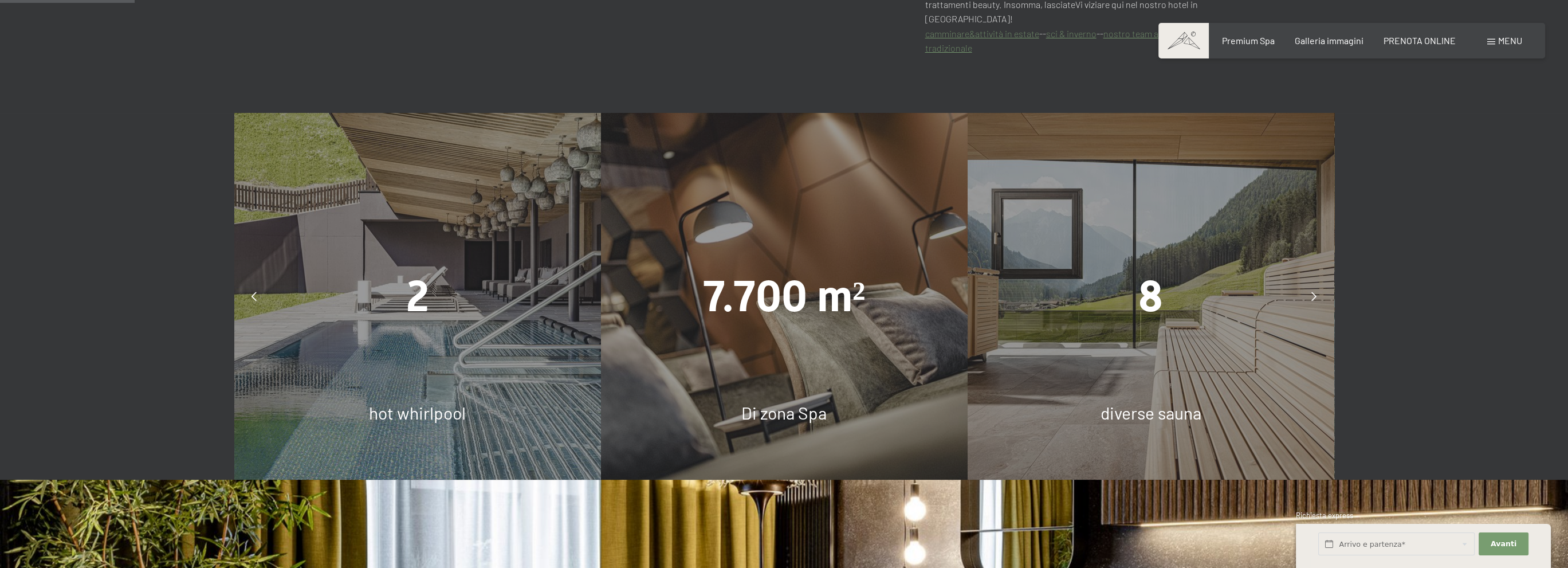
click at [1311, 291] on icon at bounding box center [1313, 295] width 5 height 9
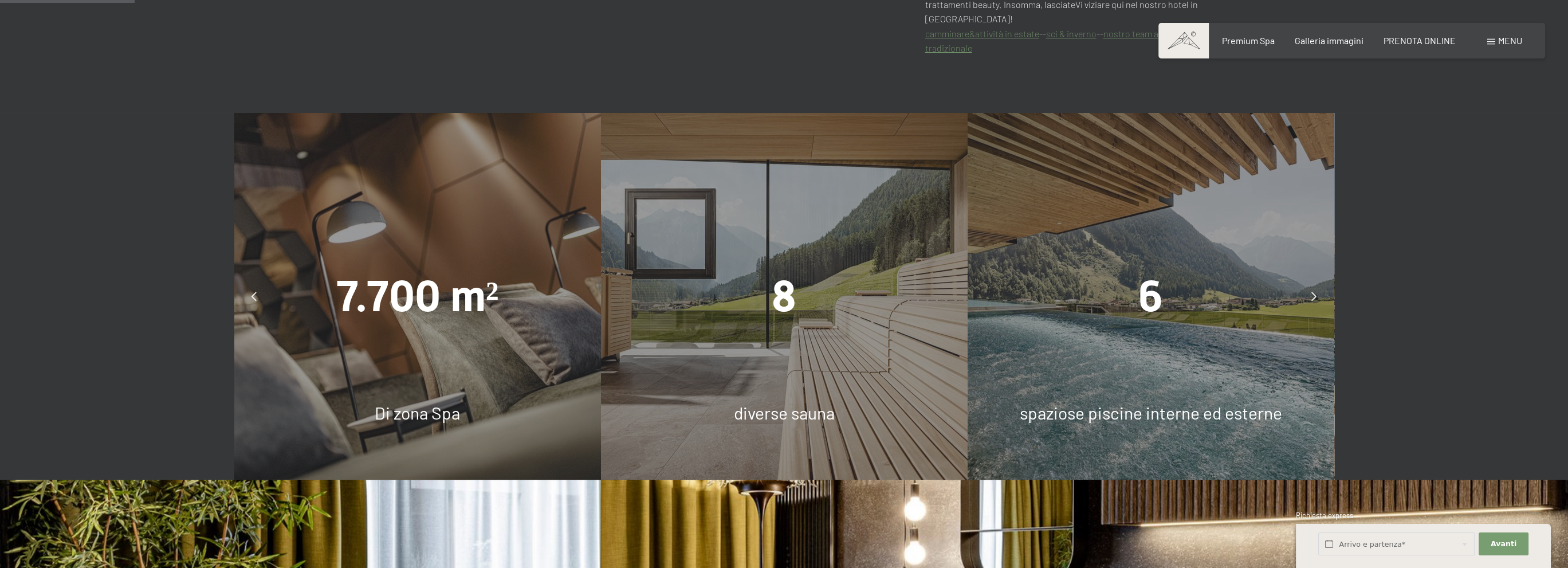
click at [1311, 291] on icon at bounding box center [1313, 295] width 5 height 9
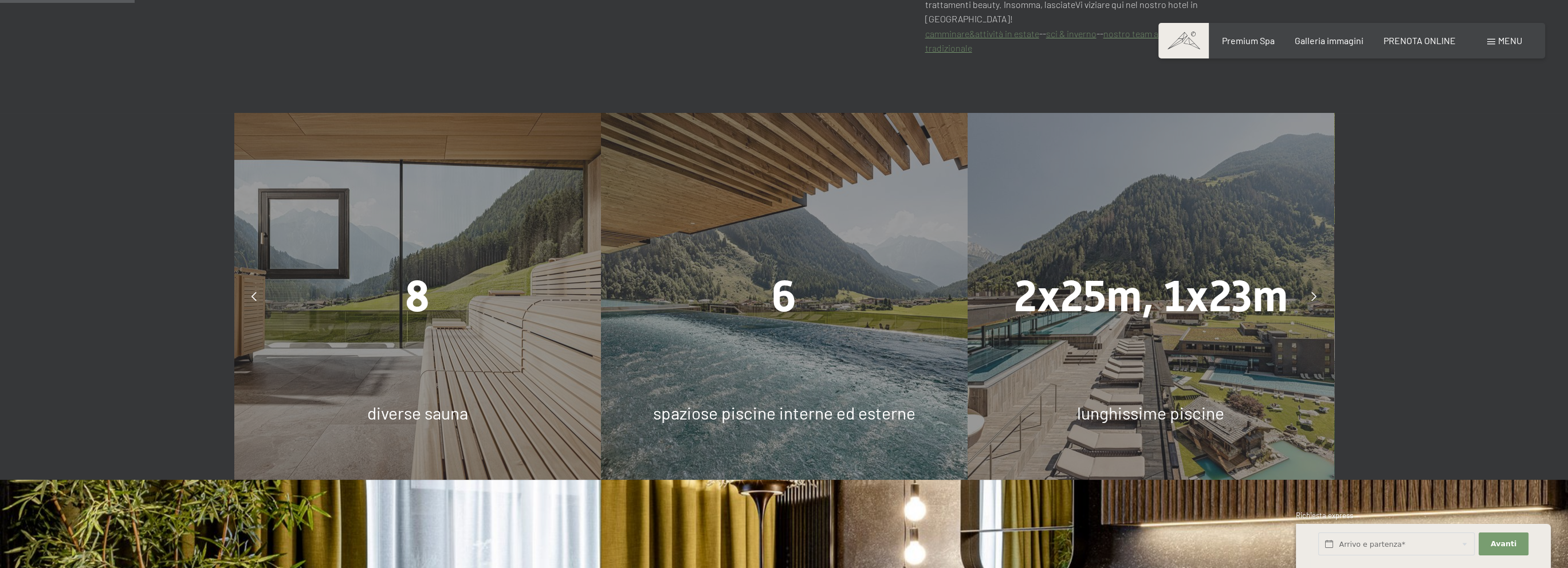
click at [1311, 291] on icon at bounding box center [1313, 295] width 5 height 9
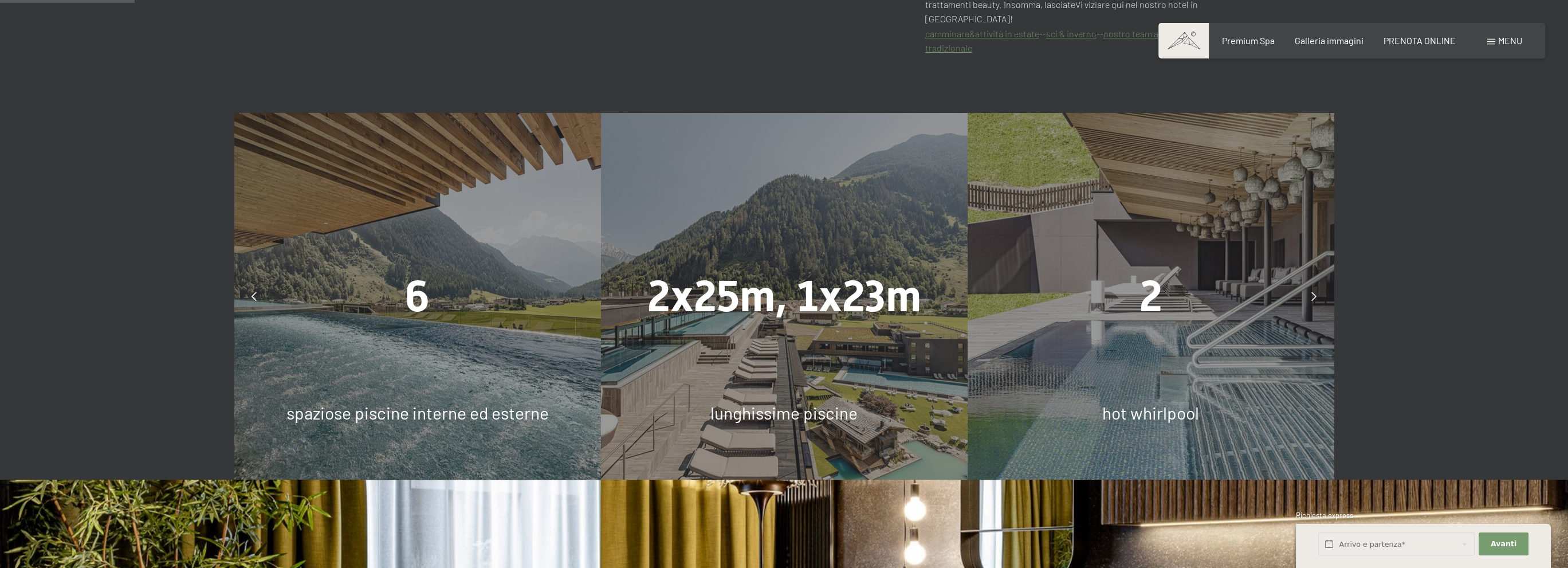
click at [1311, 291] on icon at bounding box center [1313, 295] width 5 height 9
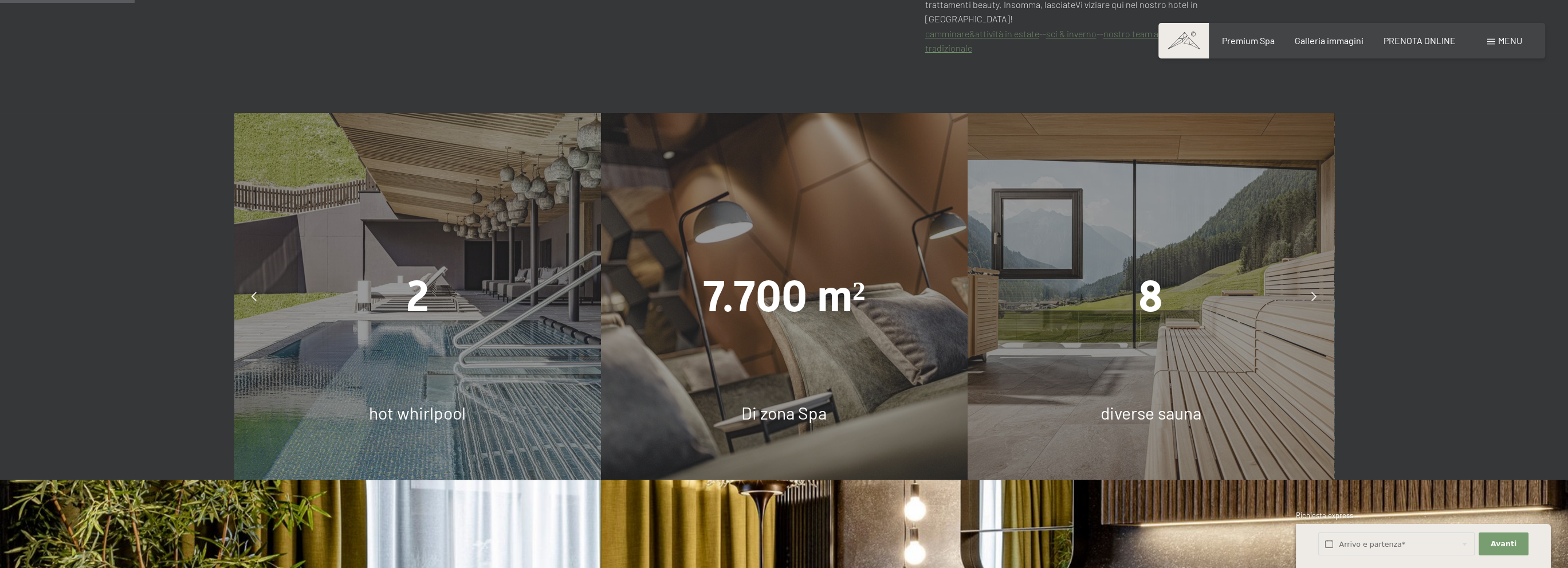
drag, startPoint x: 1379, startPoint y: 365, endPoint x: 1381, endPoint y: 354, distance: 11.2
drag, startPoint x: 1381, startPoint y: 354, endPoint x: 1377, endPoint y: 345, distance: 9.8
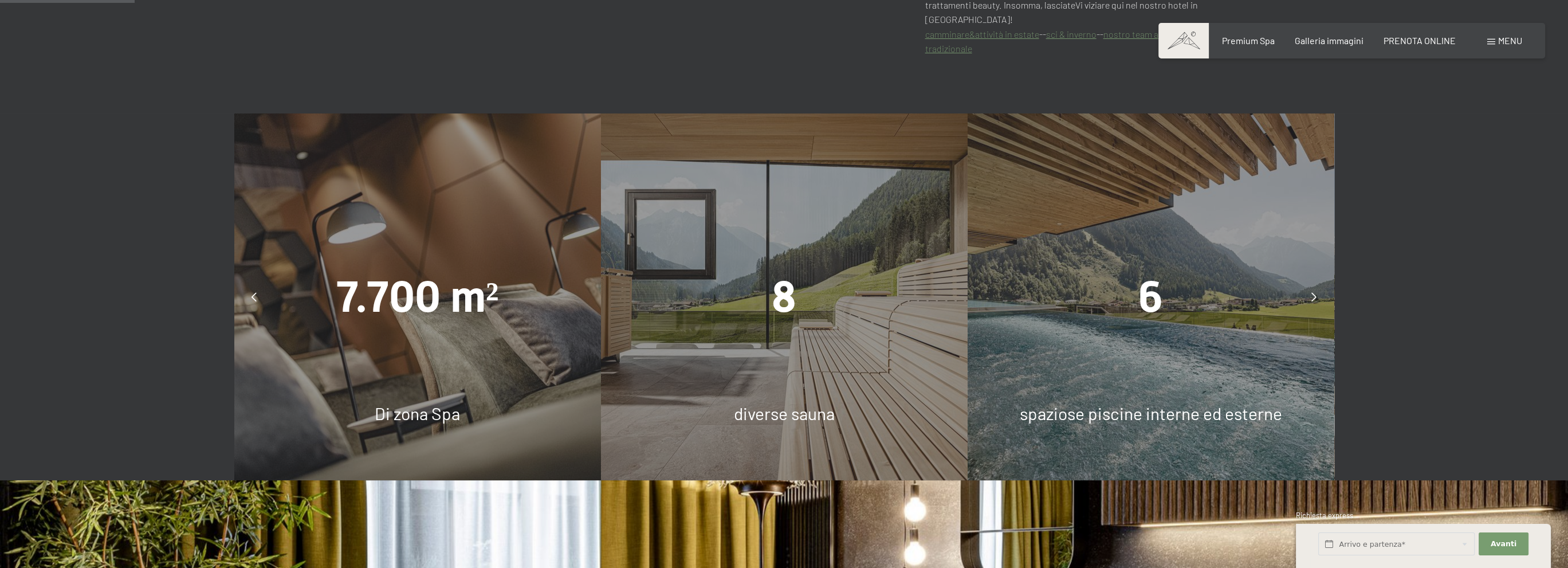
scroll to position [809, 0]
click at [1315, 293] on icon at bounding box center [1313, 297] width 5 height 9
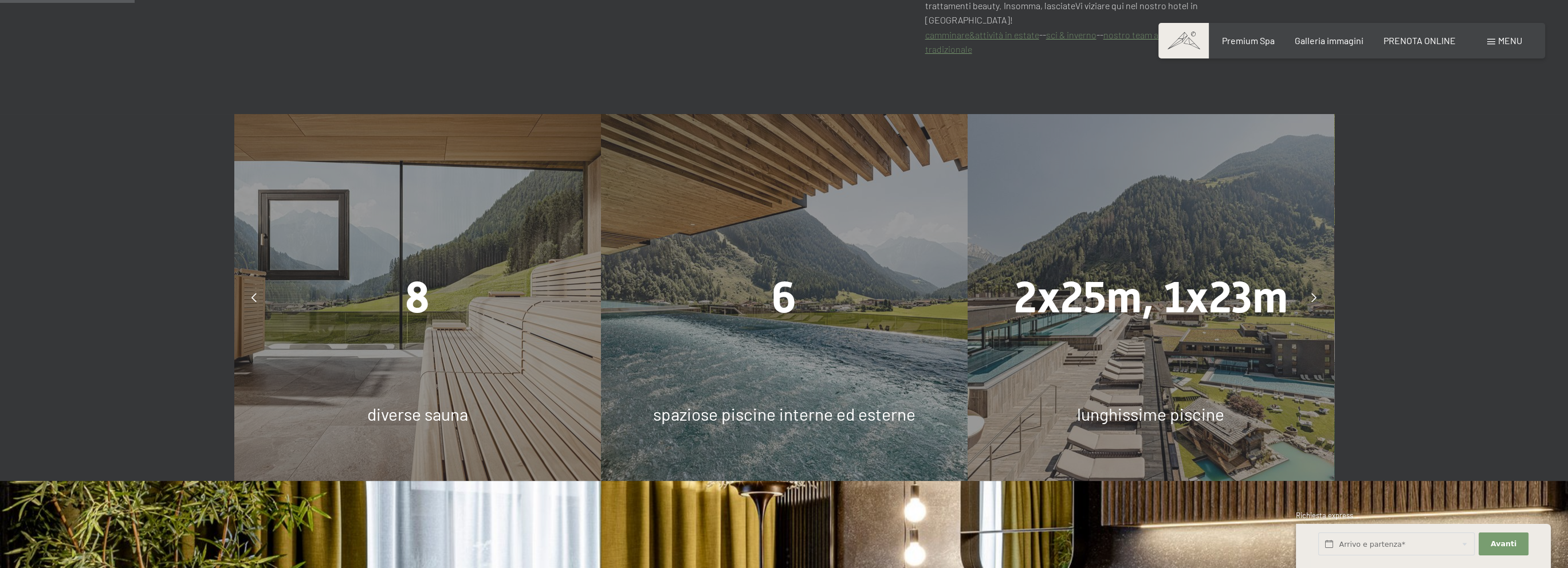
click at [1317, 284] on div at bounding box center [1313, 297] width 28 height 28
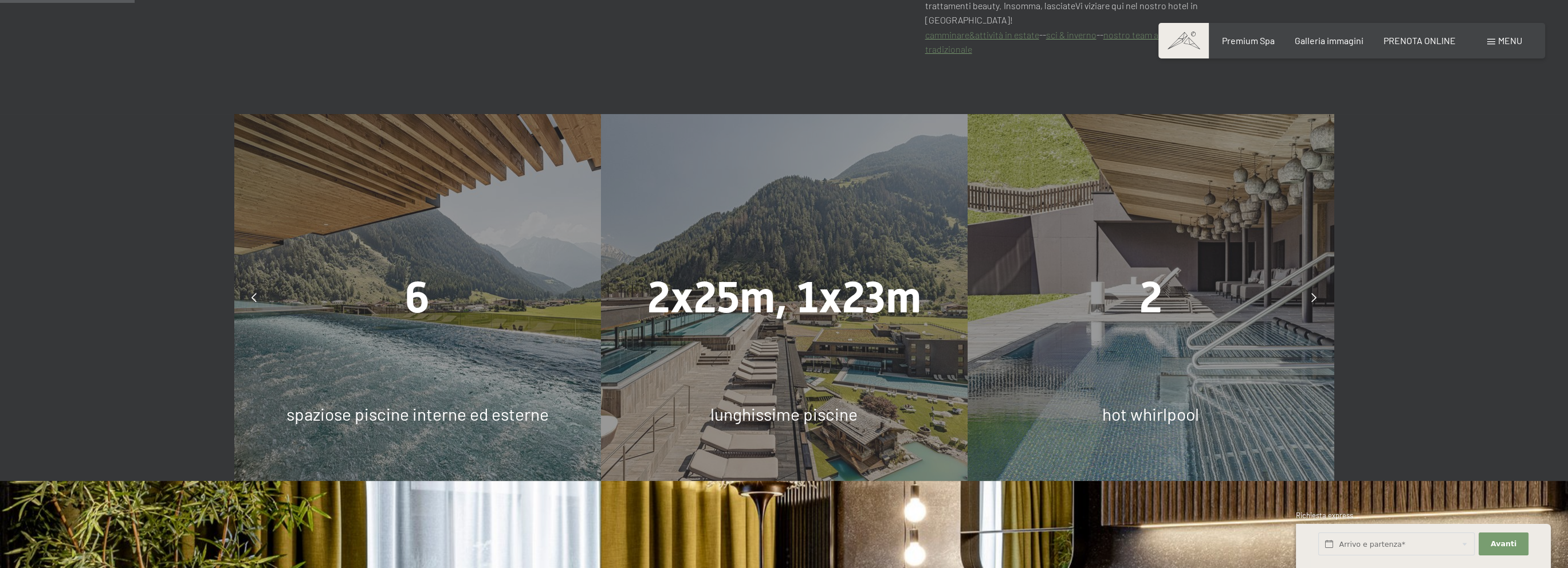
click at [1317, 284] on div at bounding box center [1313, 297] width 28 height 28
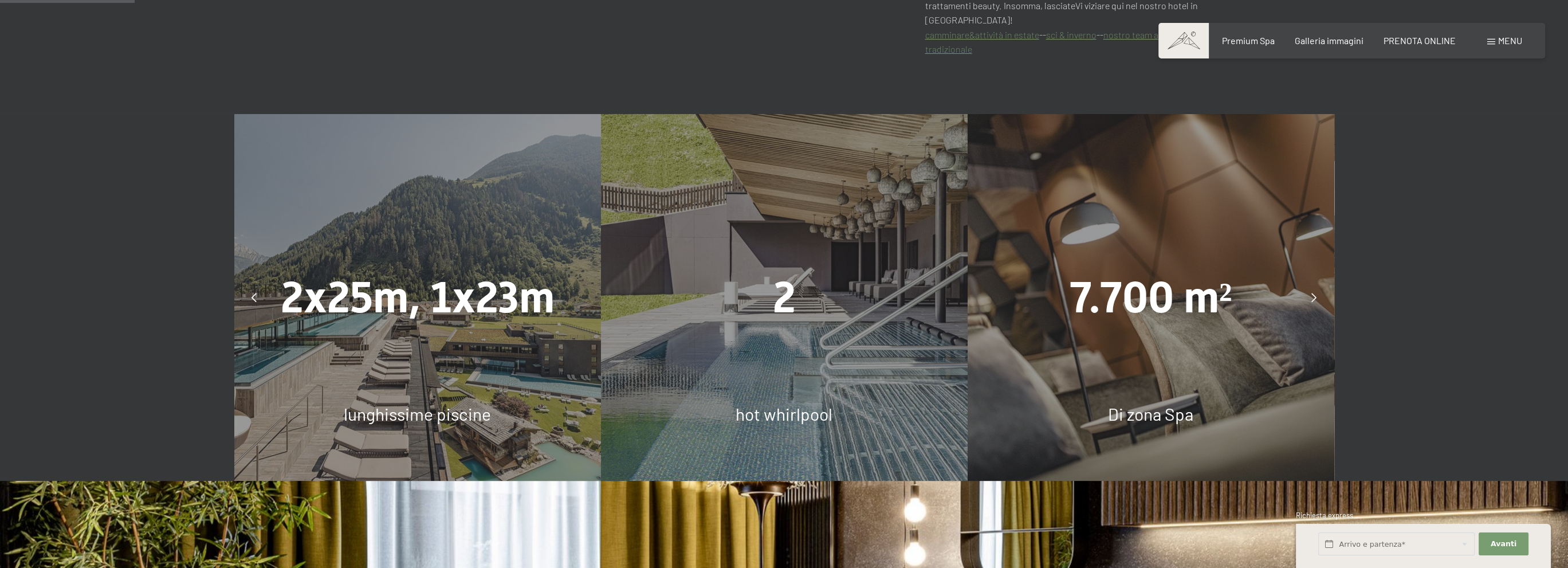
click at [1317, 284] on div at bounding box center [1313, 297] width 28 height 28
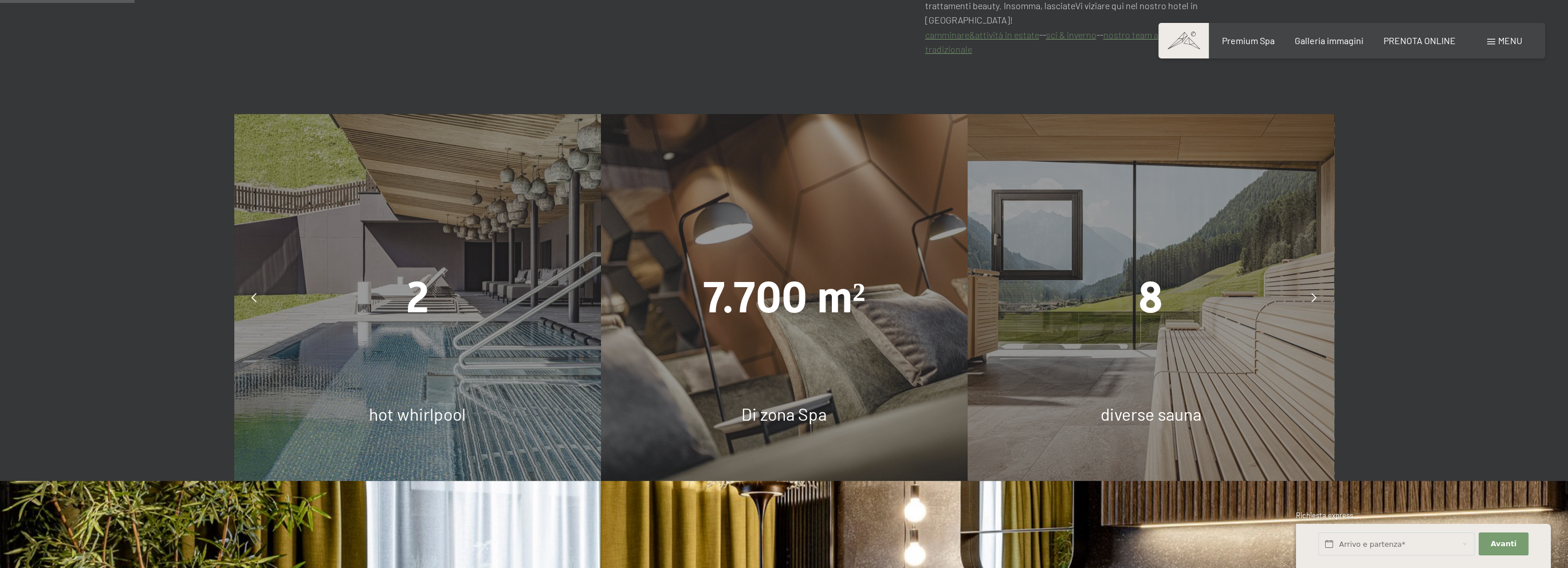
click at [1317, 284] on div at bounding box center [1313, 297] width 28 height 28
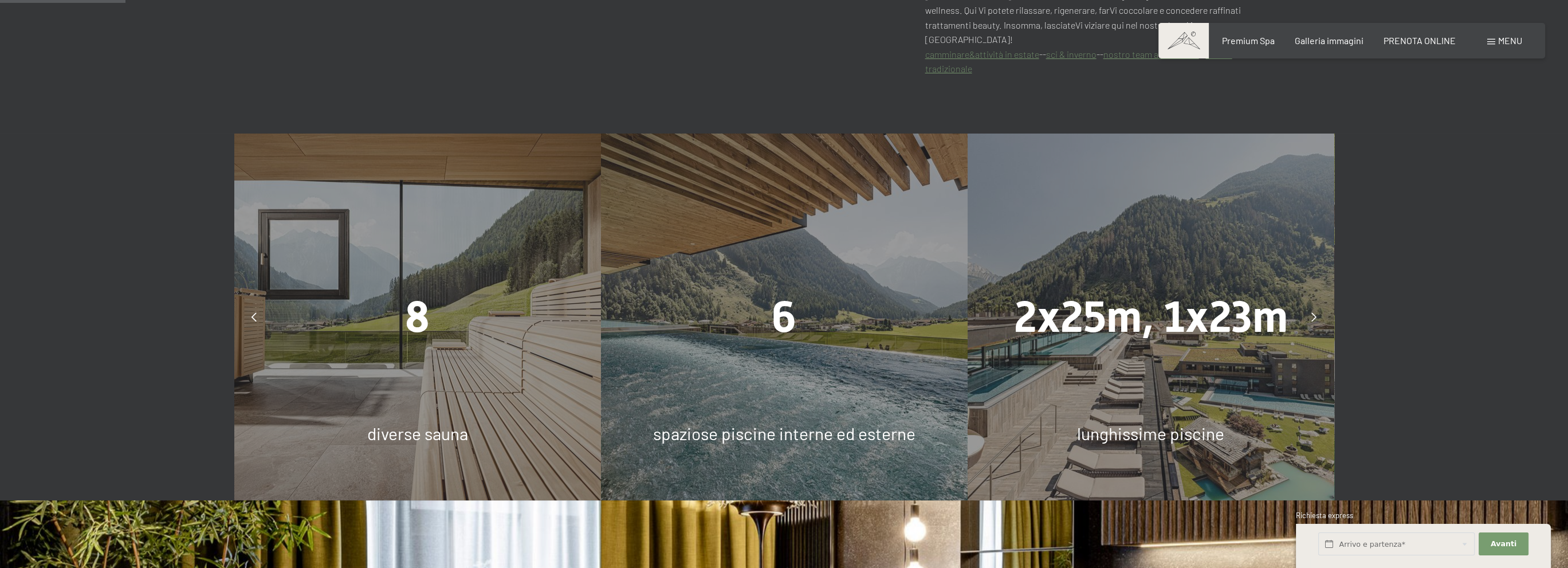
scroll to position [809, 0]
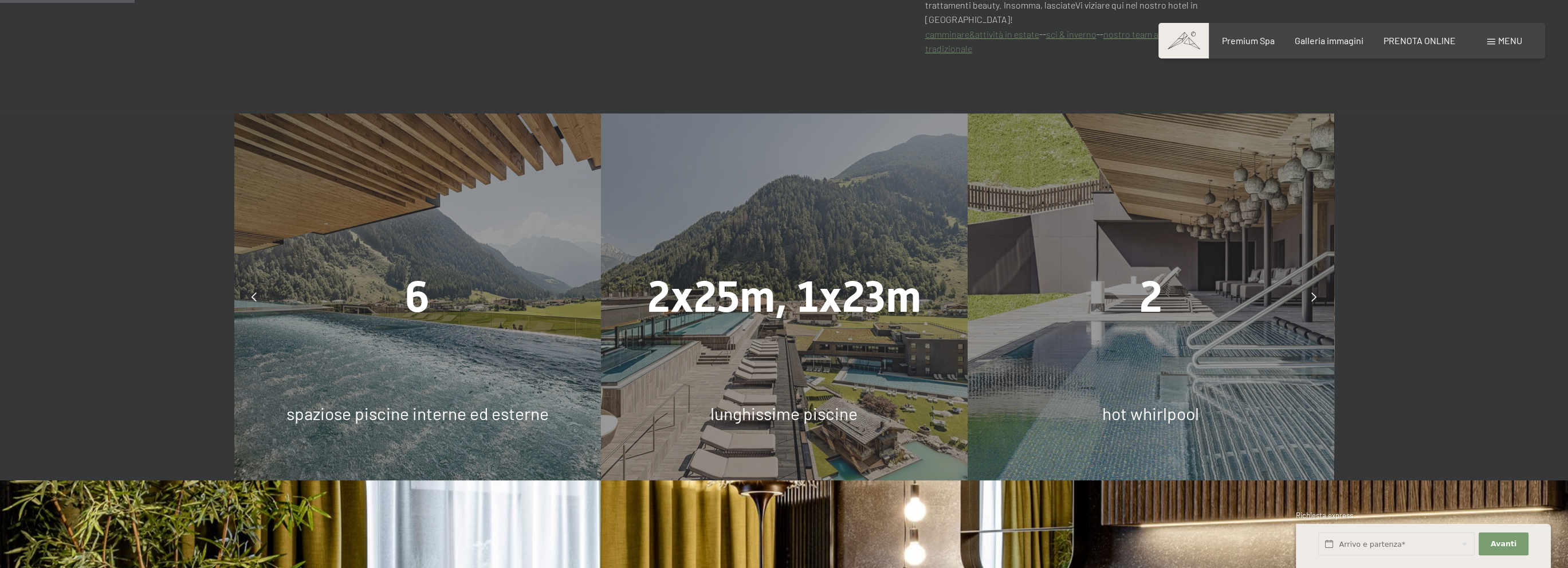
click at [1315, 282] on div at bounding box center [1313, 296] width 28 height 28
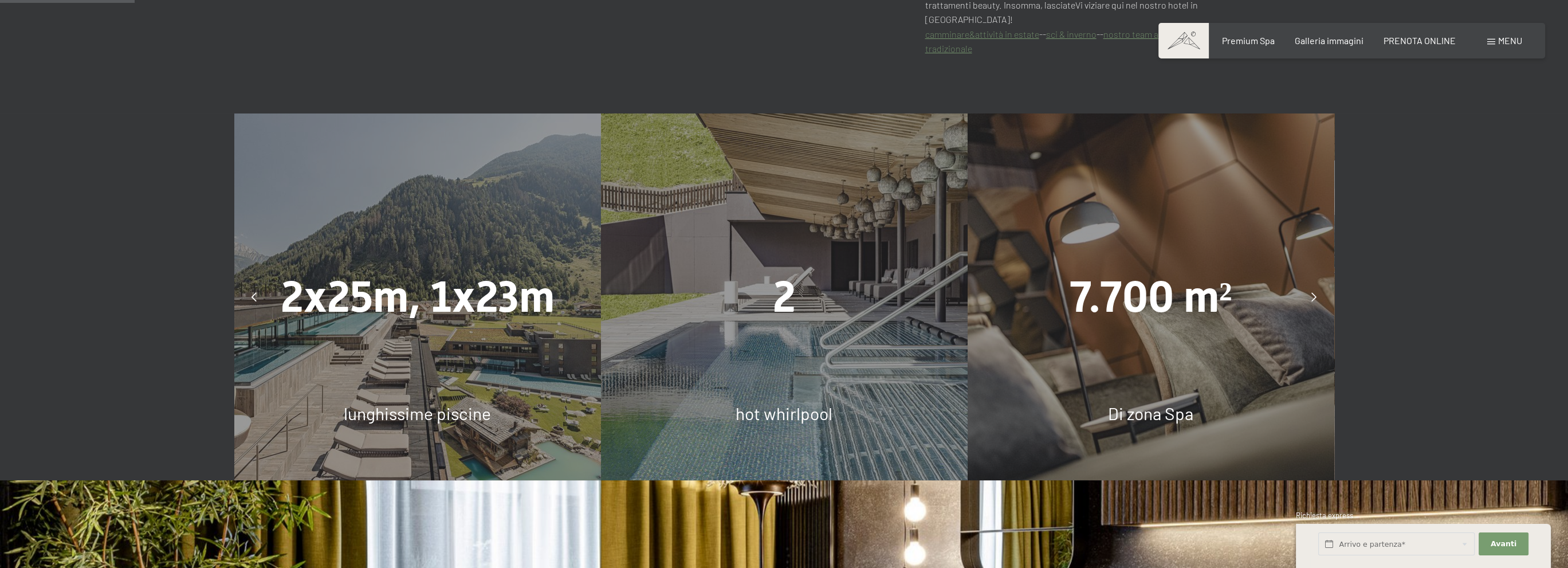
click at [1315, 282] on div at bounding box center [1313, 296] width 28 height 28
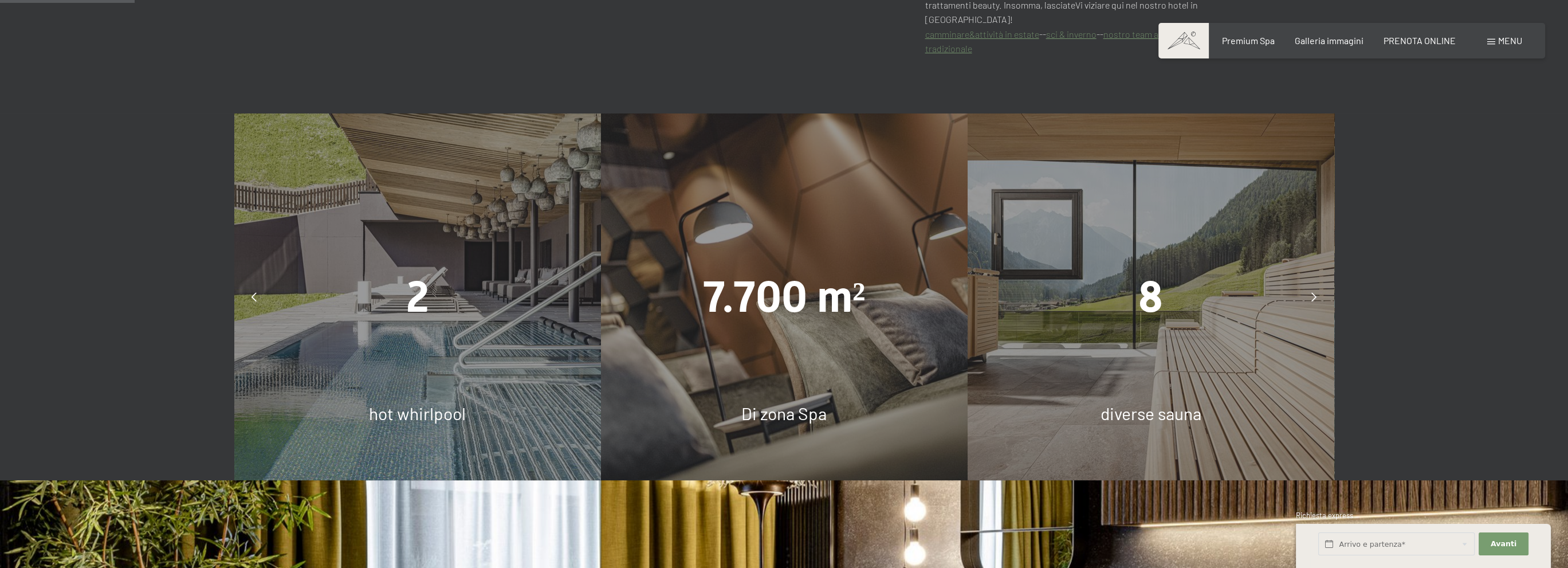
click at [1315, 282] on div at bounding box center [1313, 296] width 28 height 28
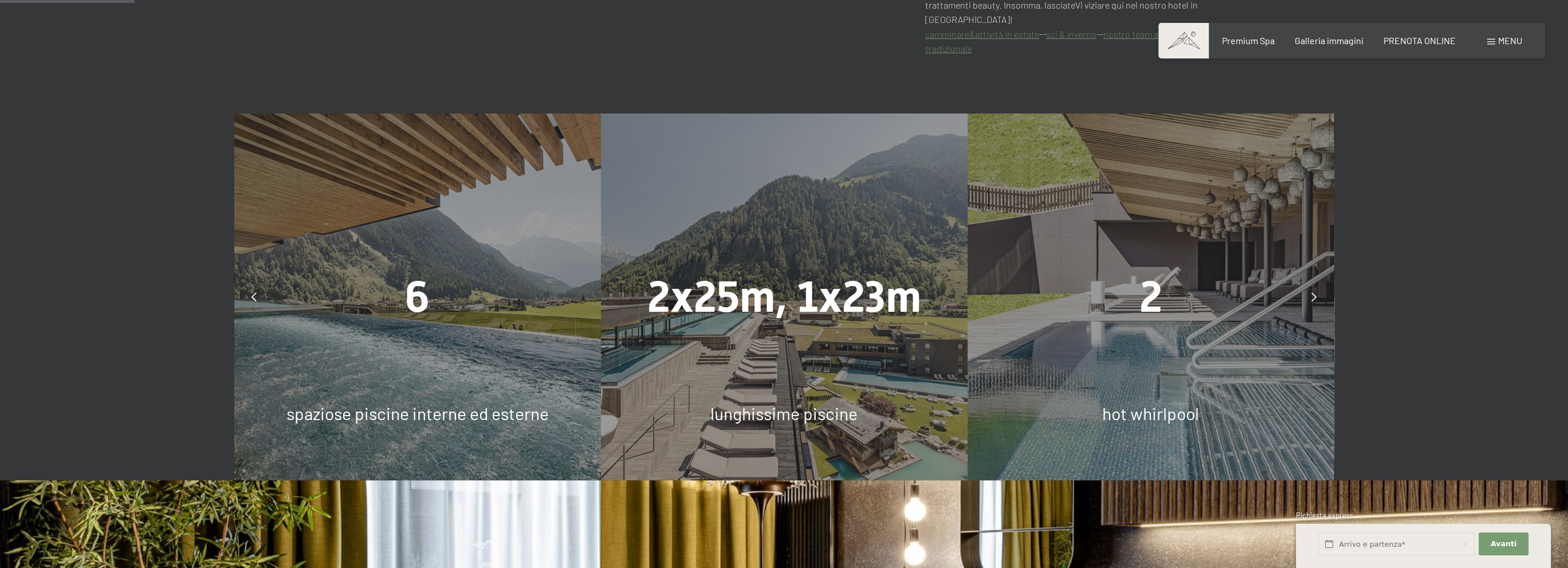
click at [1318, 285] on div at bounding box center [1313, 296] width 28 height 28
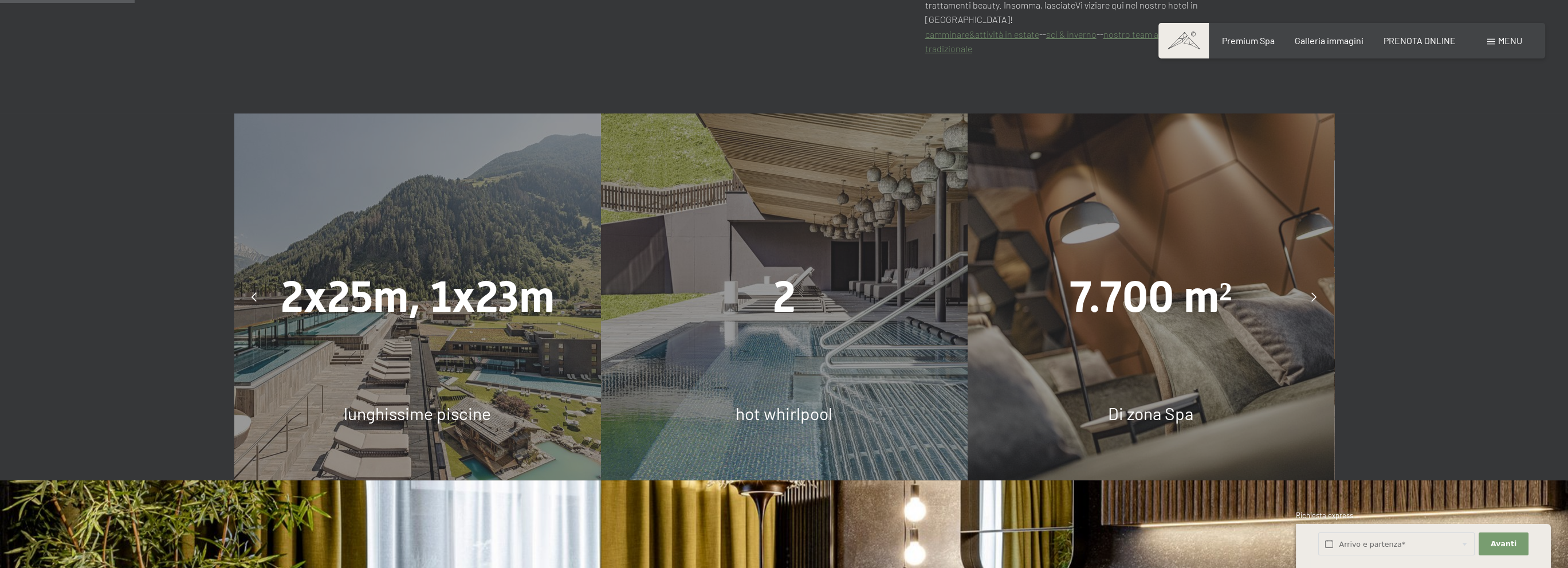
click at [1316, 282] on div at bounding box center [1313, 296] width 28 height 28
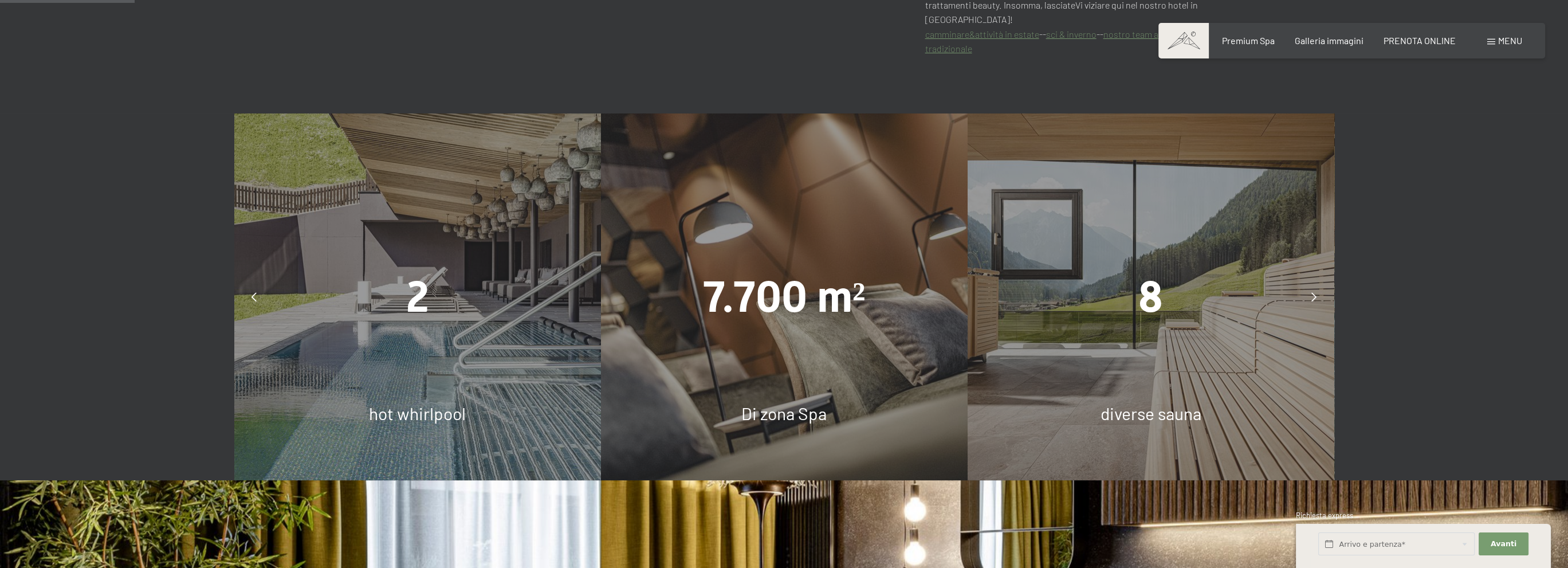
click at [1316, 282] on div at bounding box center [1313, 296] width 28 height 28
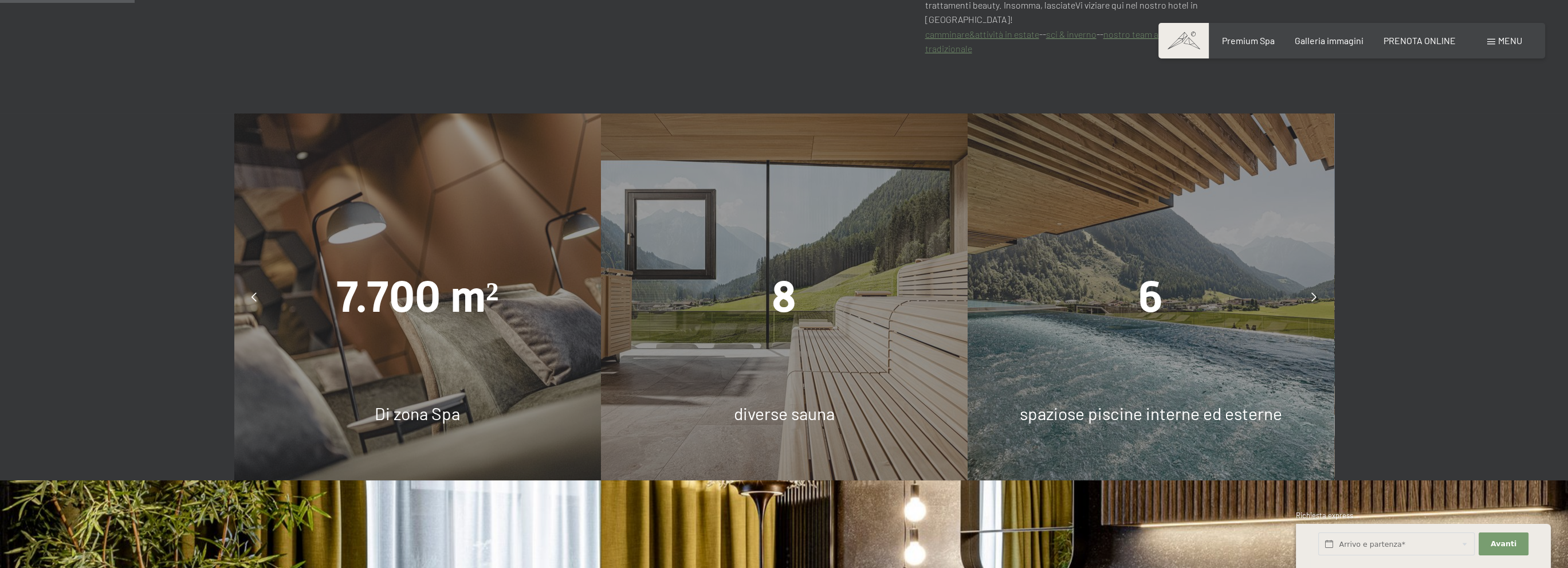
click at [1316, 282] on div at bounding box center [1313, 296] width 28 height 28
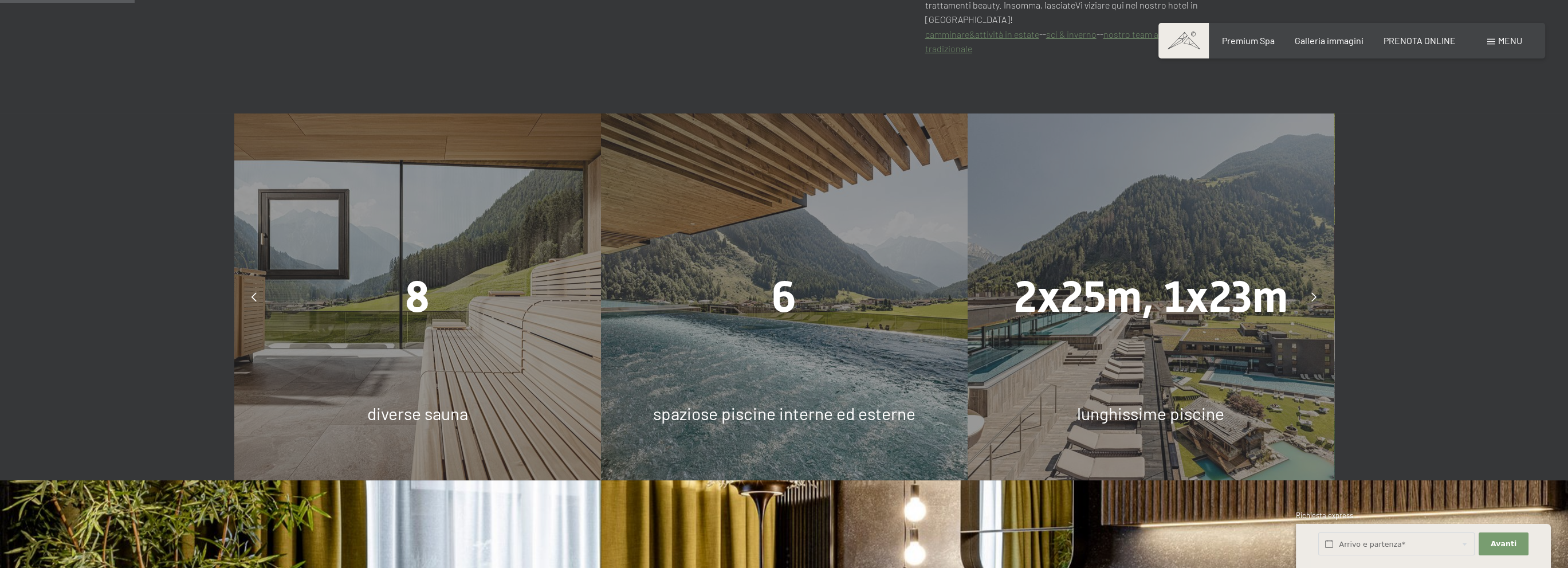
click at [1316, 282] on div at bounding box center [1313, 296] width 28 height 28
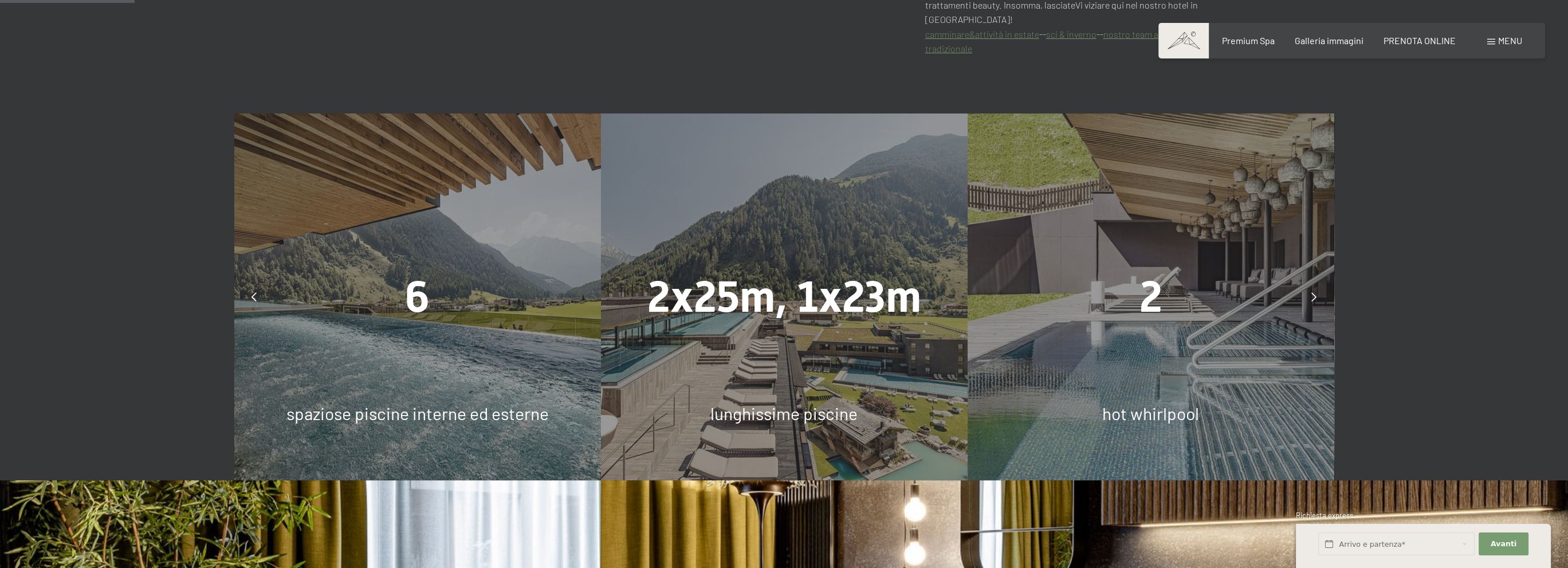
click at [1316, 282] on div at bounding box center [1313, 296] width 28 height 28
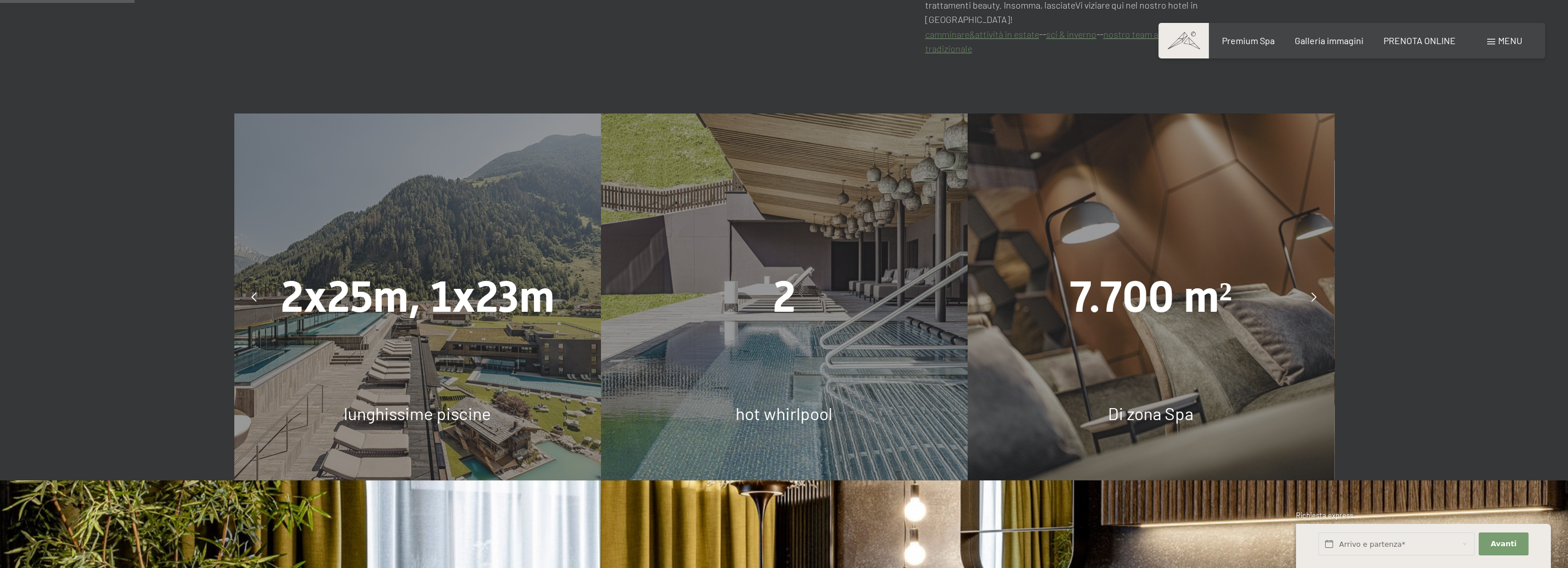
click at [1313, 282] on div at bounding box center [1313, 296] width 28 height 28
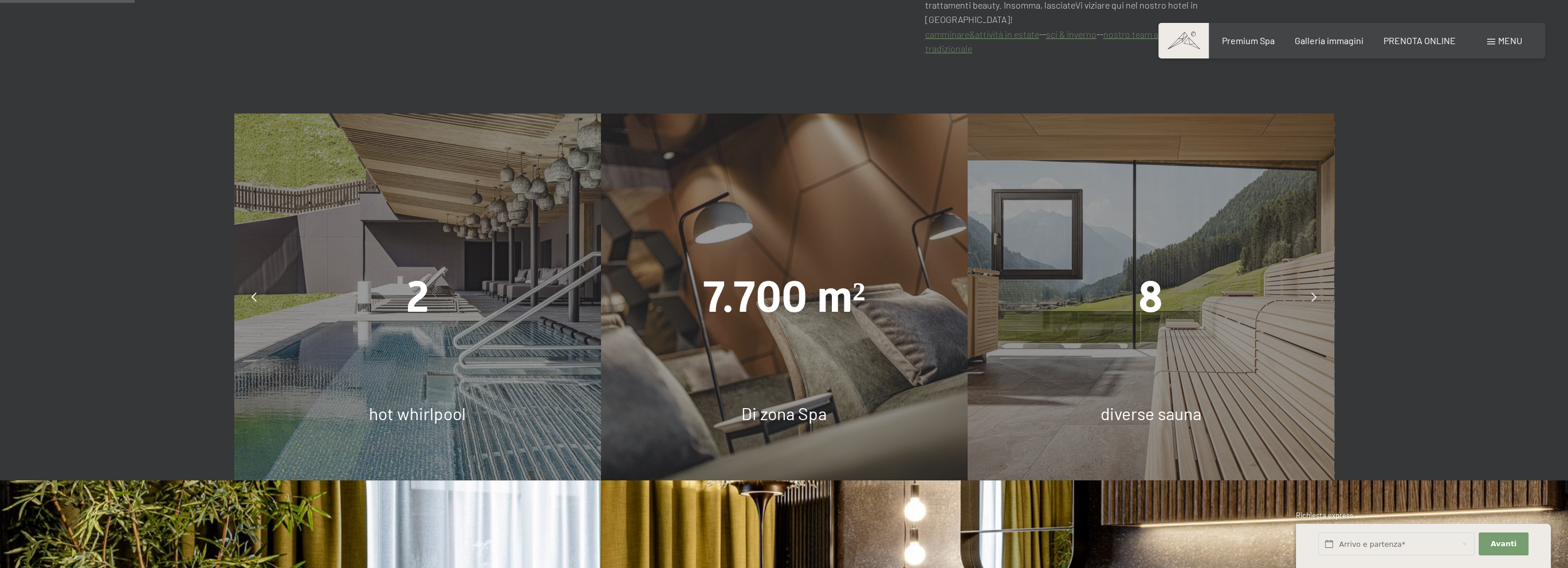
click at [1319, 282] on div at bounding box center [1313, 296] width 28 height 28
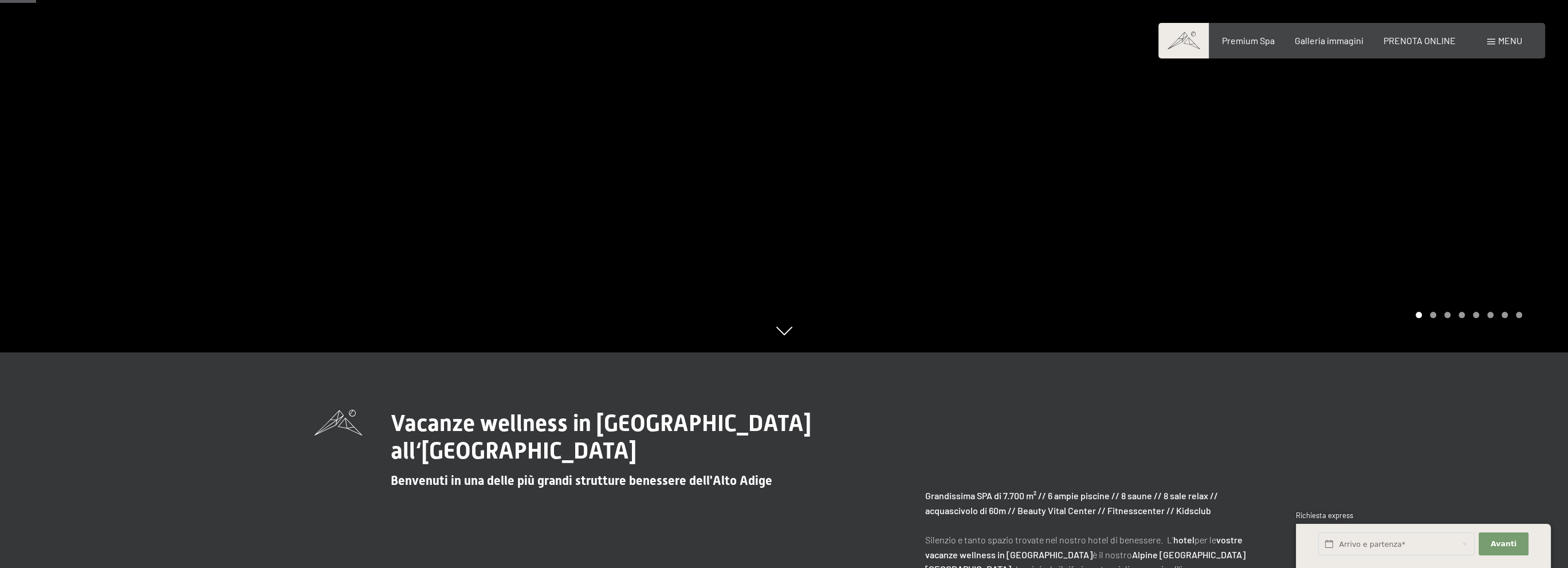
scroll to position [229, 0]
